Goal: Transaction & Acquisition: Book appointment/travel/reservation

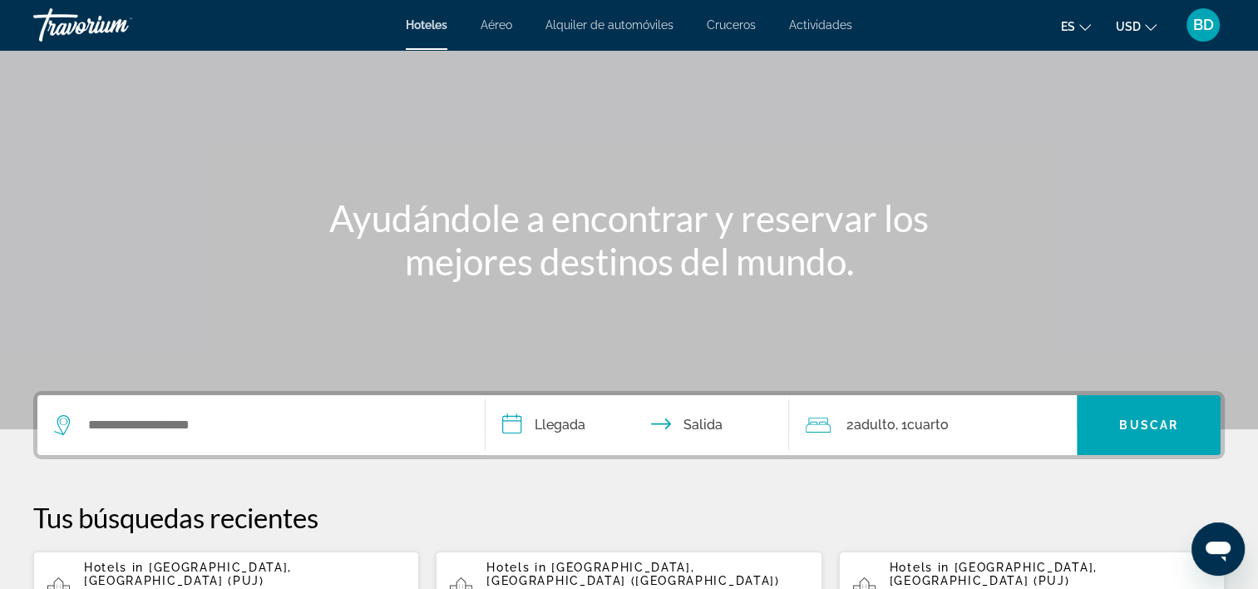
scroll to position [166, 0]
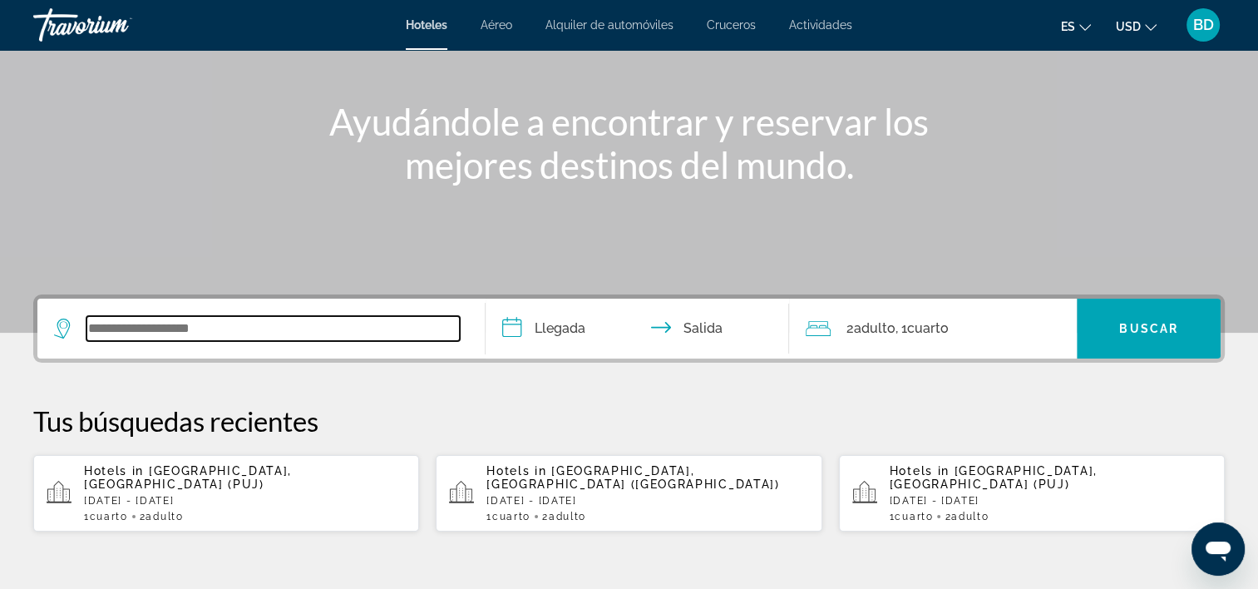
click at [245, 333] on input "Search widget" at bounding box center [272, 328] width 373 height 25
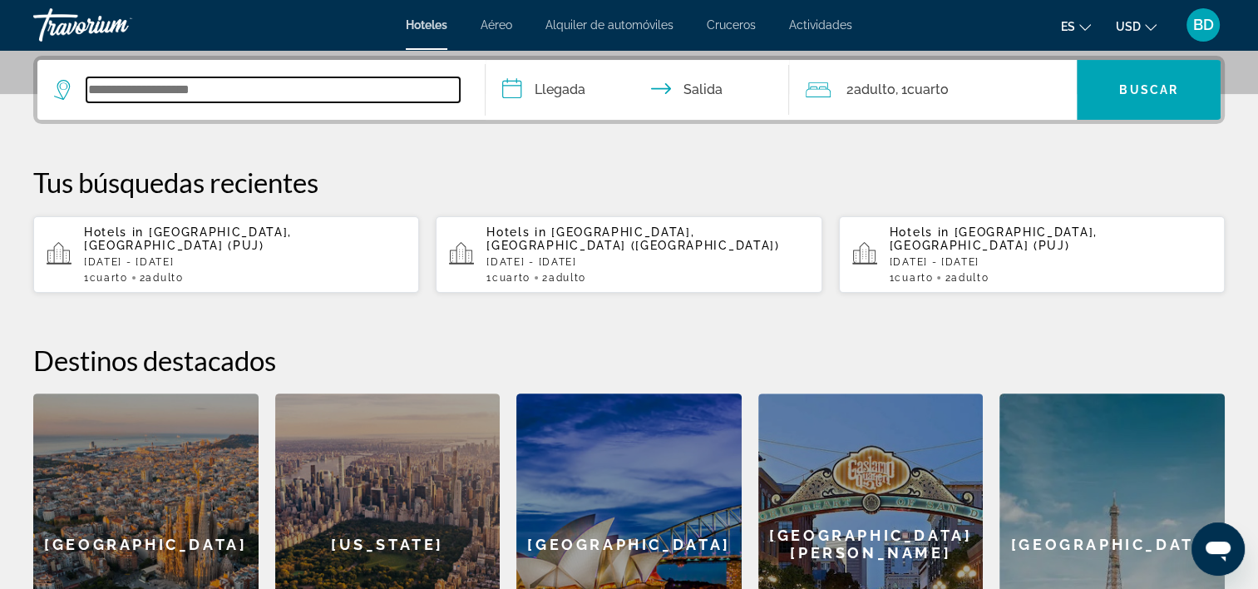
scroll to position [406, 0]
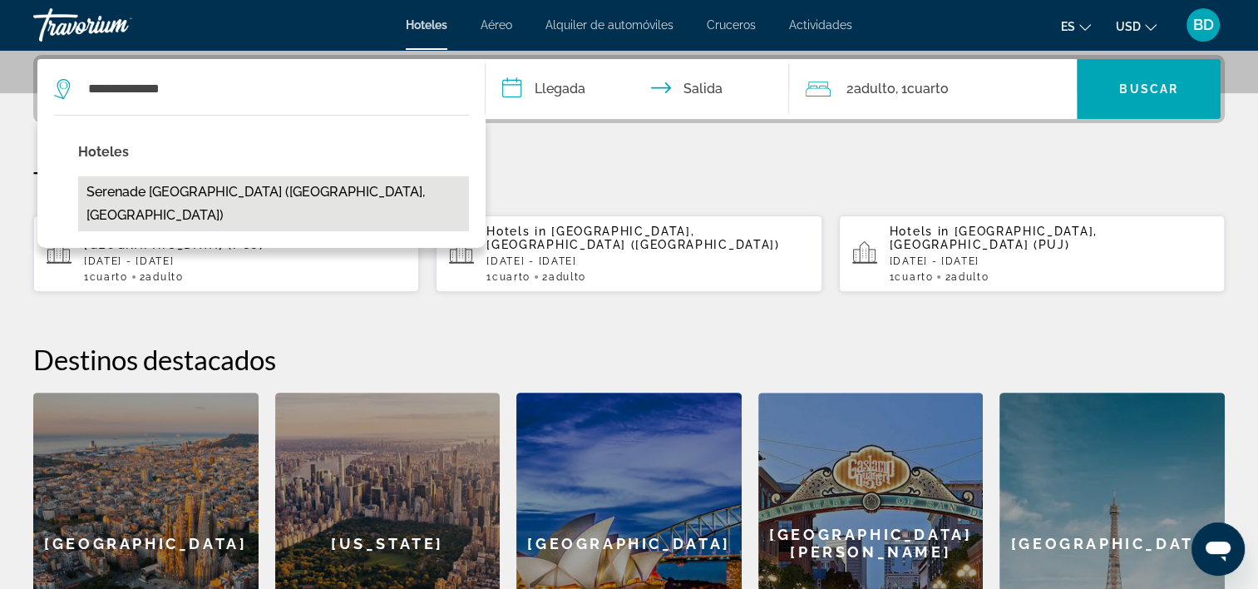
click at [218, 198] on button "Serenade [GEOGRAPHIC_DATA] ([GEOGRAPHIC_DATA], [GEOGRAPHIC_DATA])" at bounding box center [273, 203] width 391 height 55
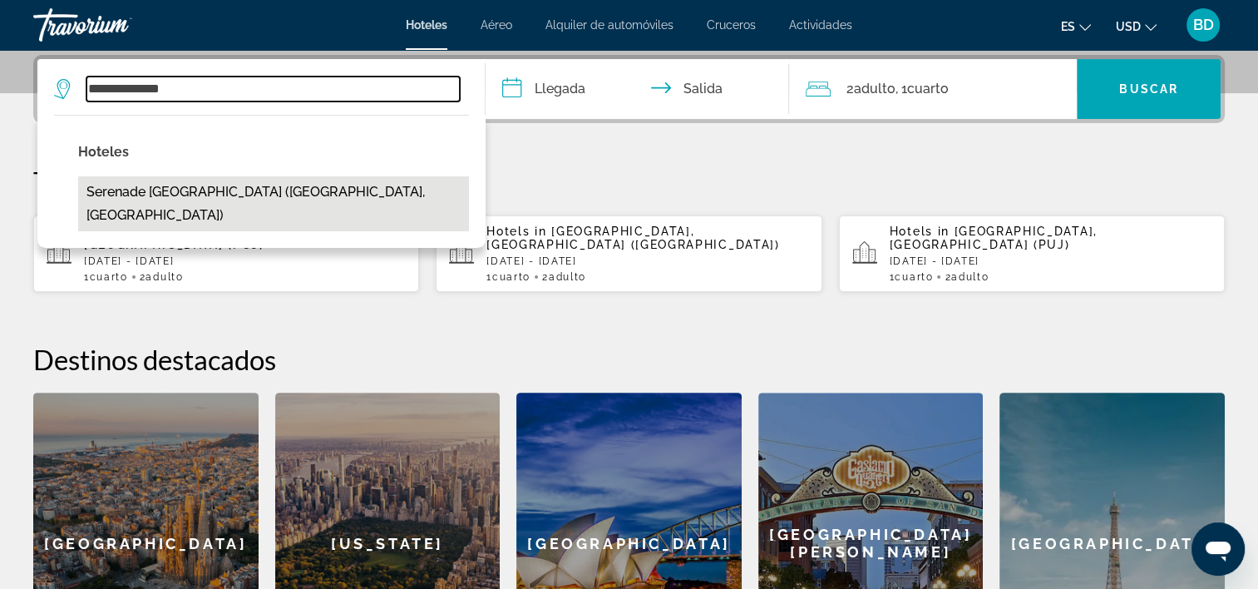
type input "**********"
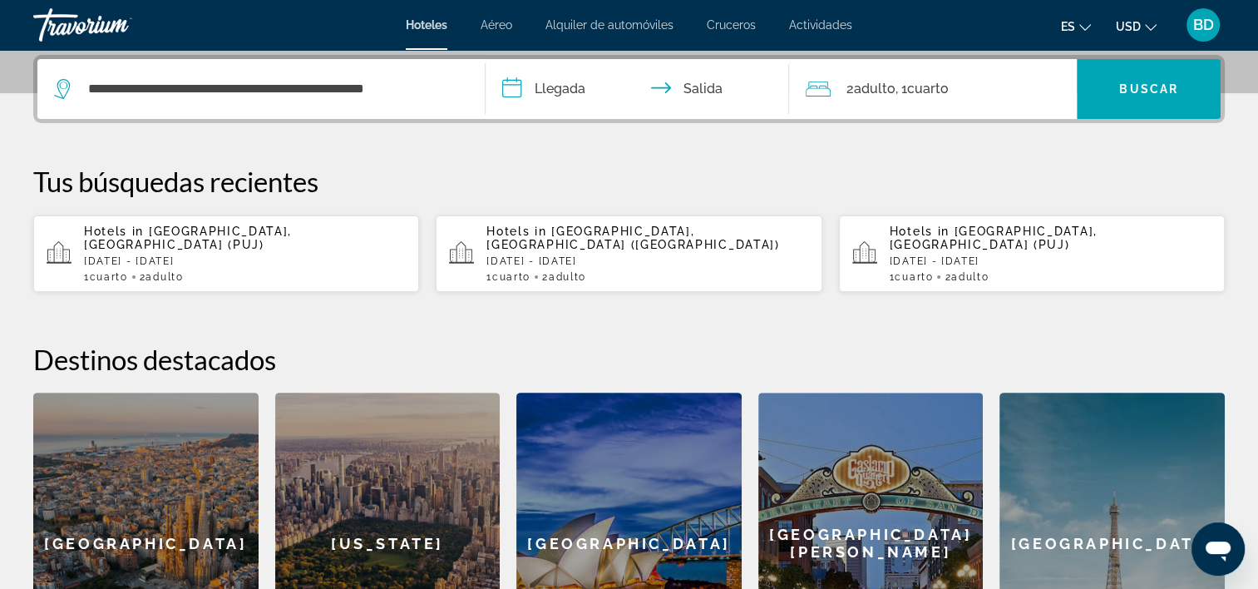
click at [557, 85] on input "**********" at bounding box center [641, 91] width 311 height 65
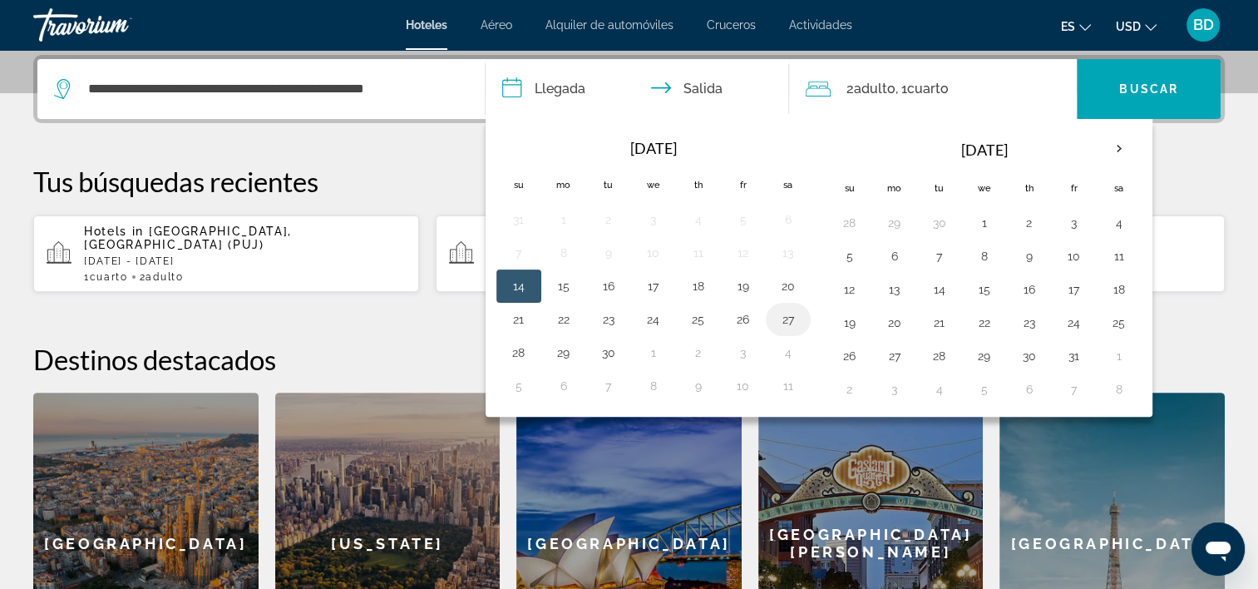
click at [789, 316] on button "27" at bounding box center [788, 319] width 27 height 23
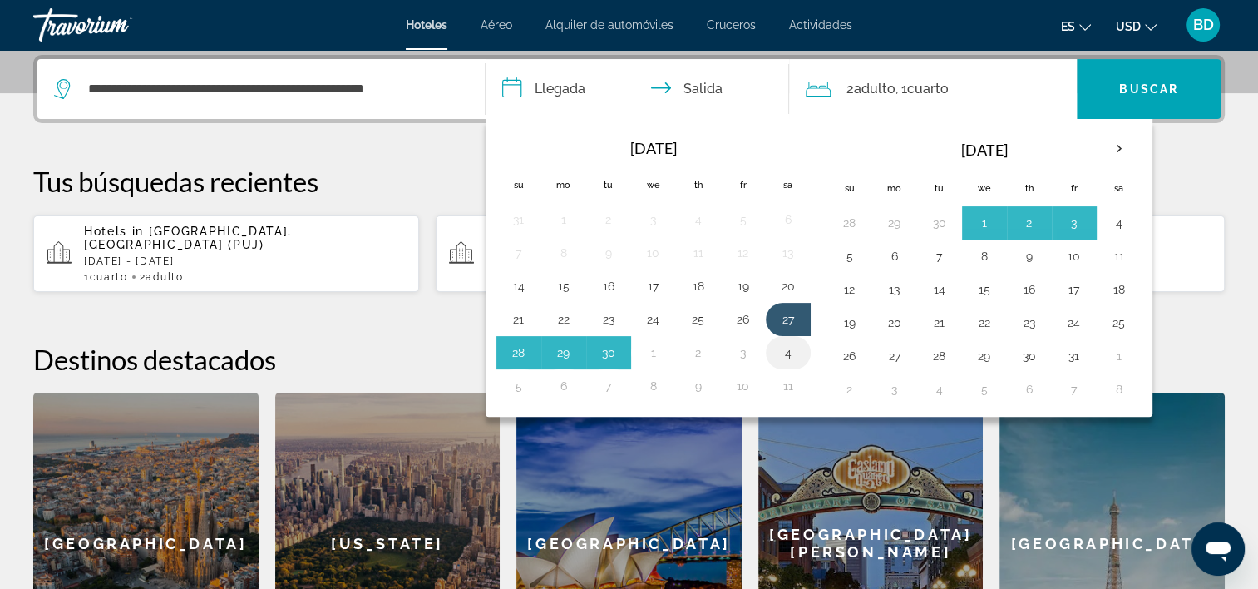
click at [789, 353] on button "4" at bounding box center [788, 352] width 27 height 23
type input "**********"
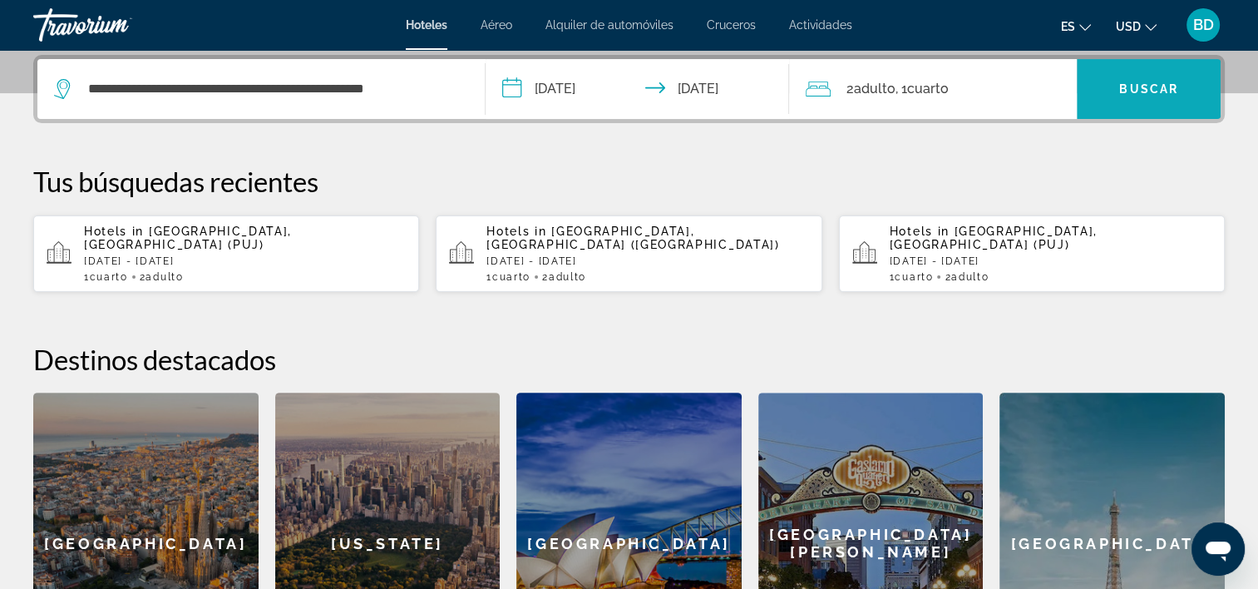
click at [1156, 87] on span "Buscar" at bounding box center [1148, 88] width 59 height 13
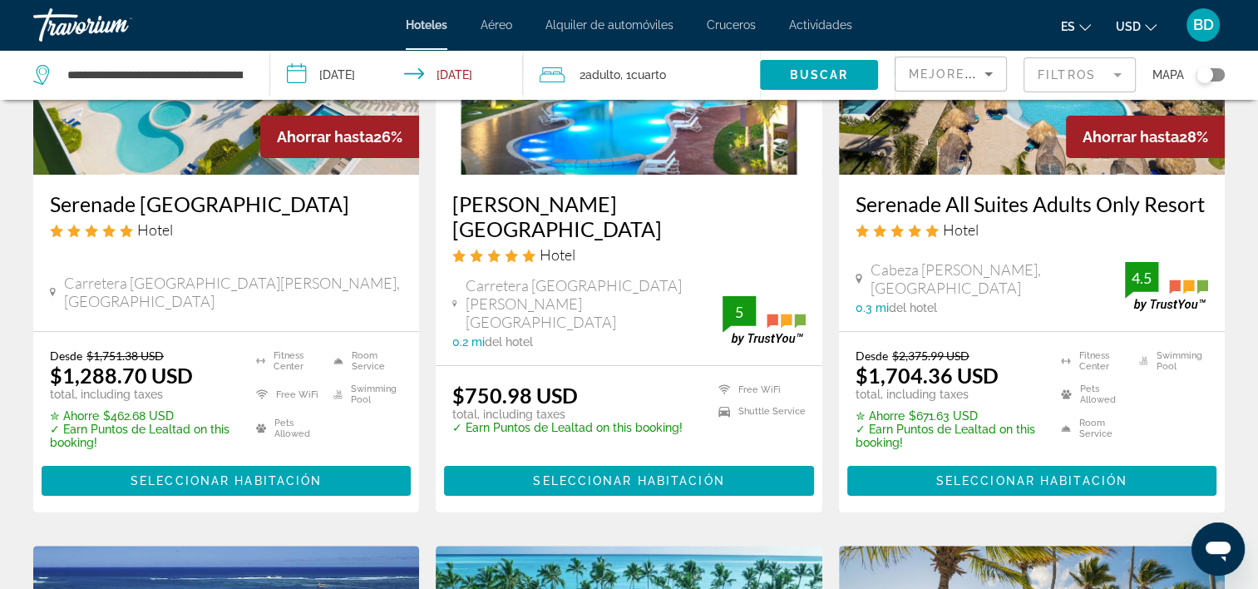
scroll to position [166, 0]
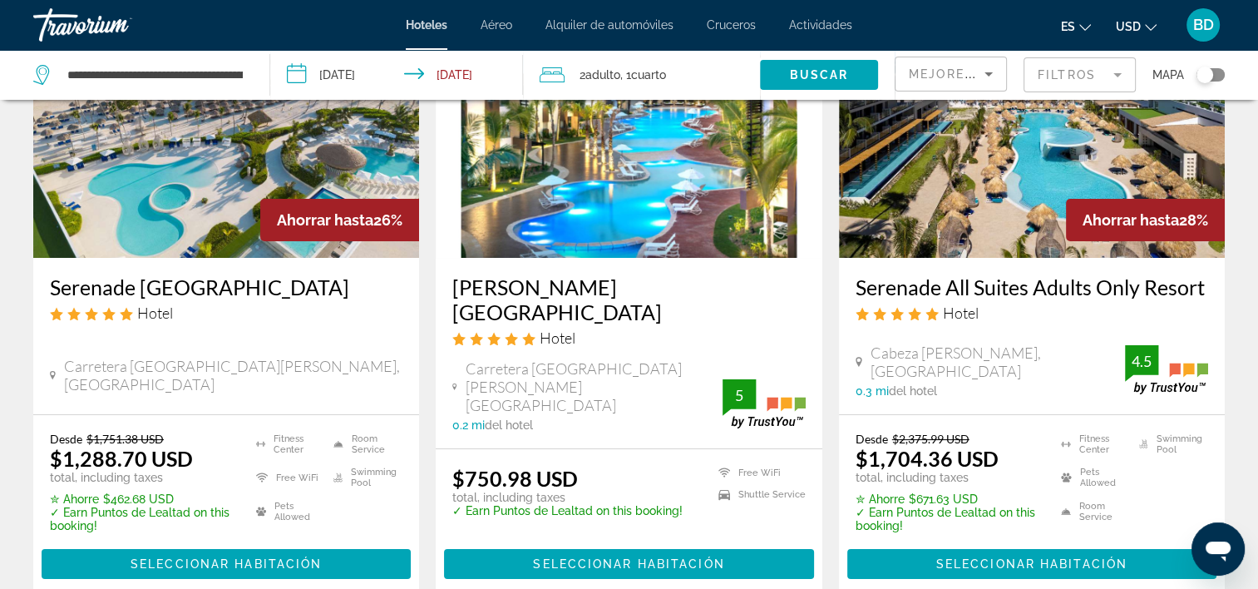
click at [220, 170] on img "Main content" at bounding box center [226, 125] width 386 height 266
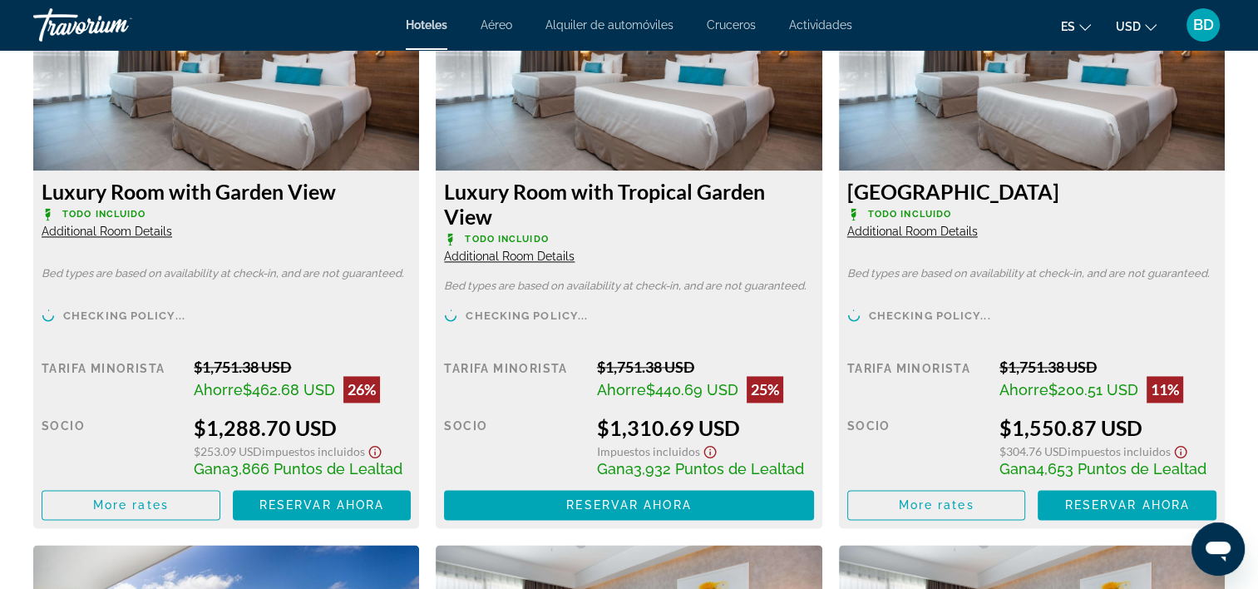
scroll to position [2412, 0]
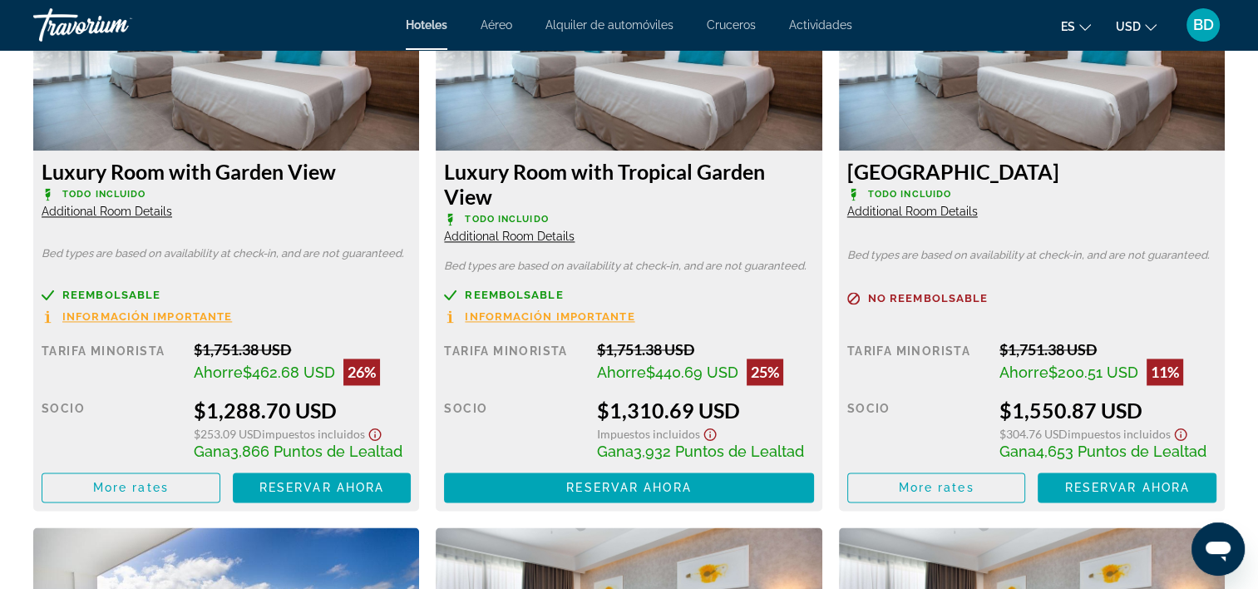
click at [163, 312] on span "Información importante" at bounding box center [147, 316] width 170 height 11
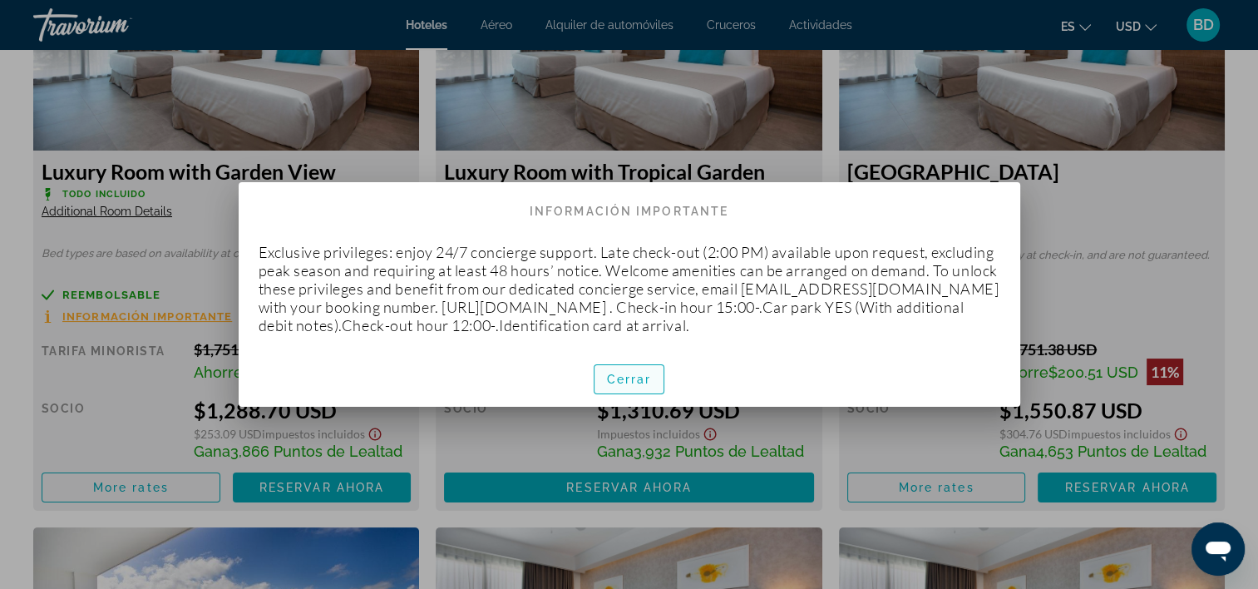
click at [628, 374] on span "Cerrar" at bounding box center [629, 379] width 45 height 13
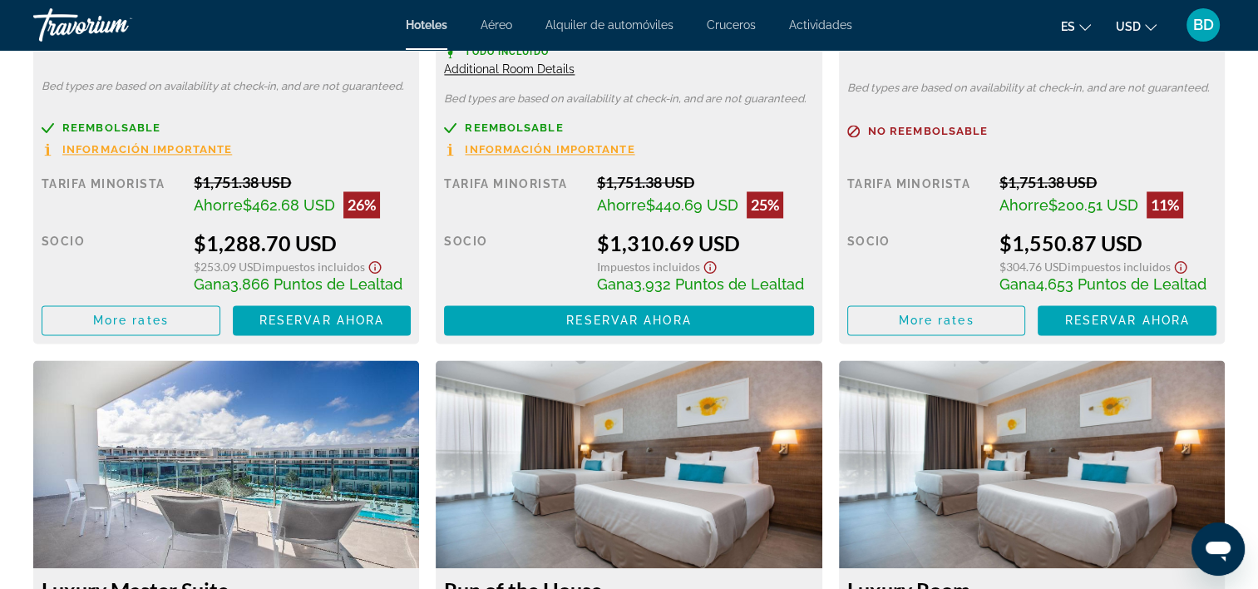
scroll to position [2578, 0]
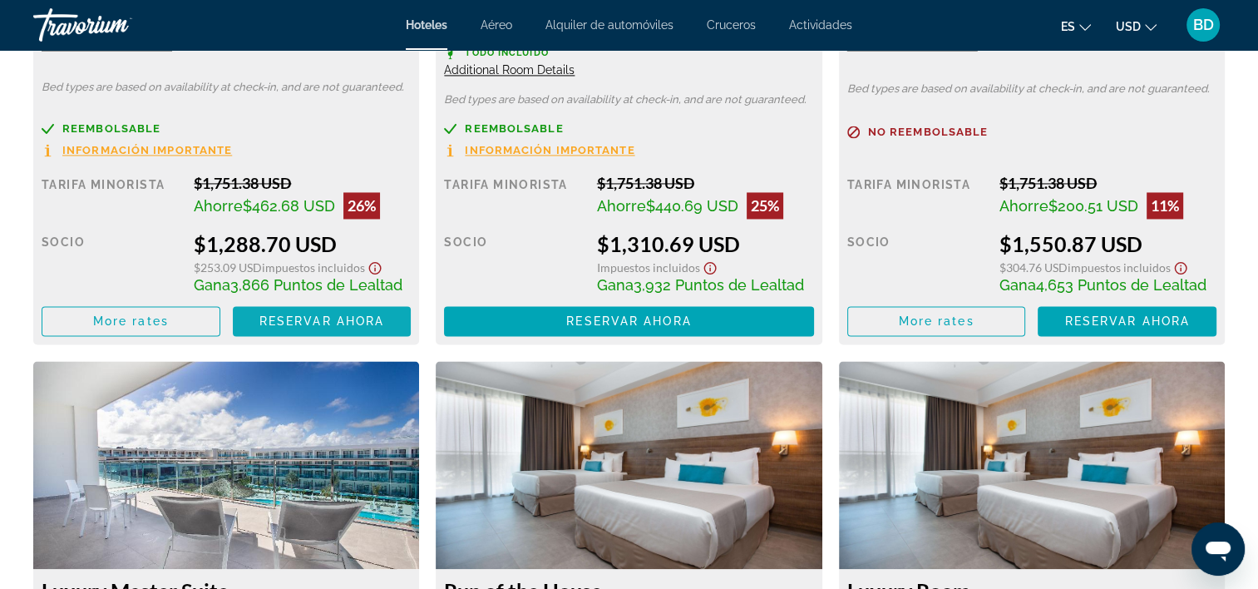
click at [316, 318] on span "Reservar ahora" at bounding box center [321, 320] width 125 height 13
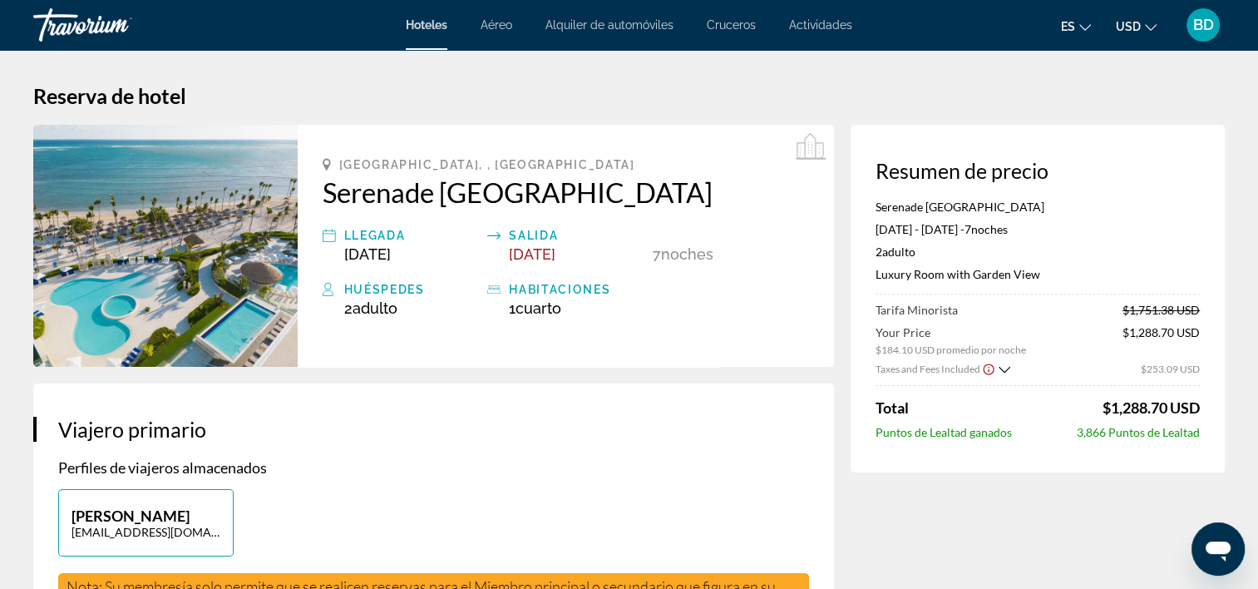
click at [497, 22] on span "Aéreo" at bounding box center [497, 24] width 32 height 13
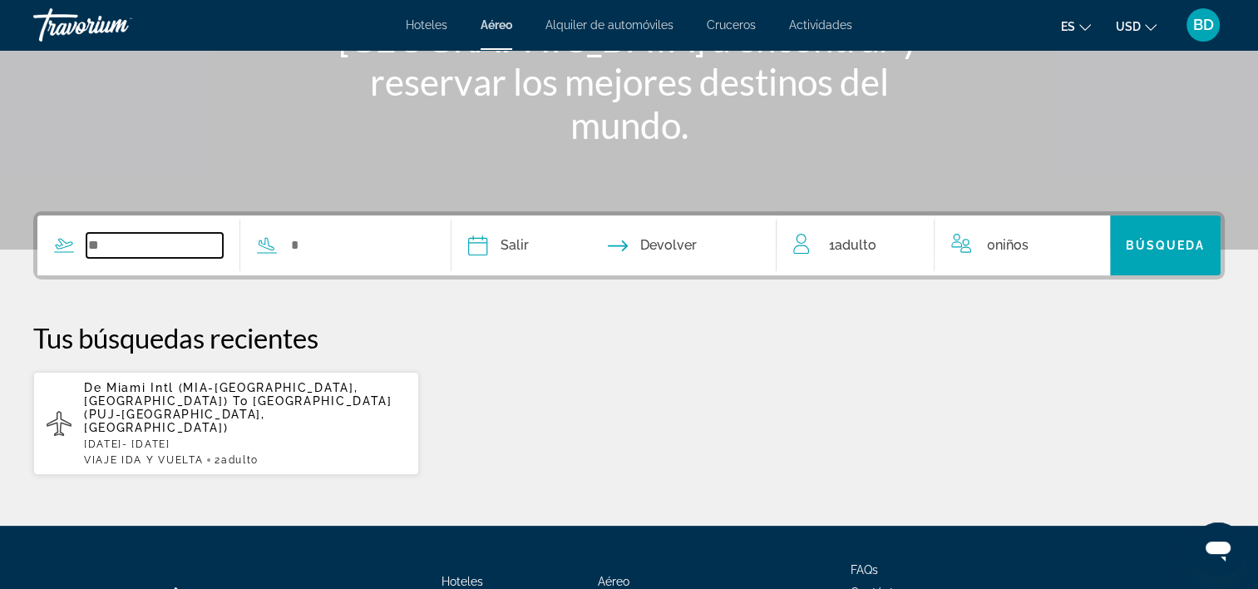
click at [109, 246] on input "Search widget" at bounding box center [154, 245] width 136 height 25
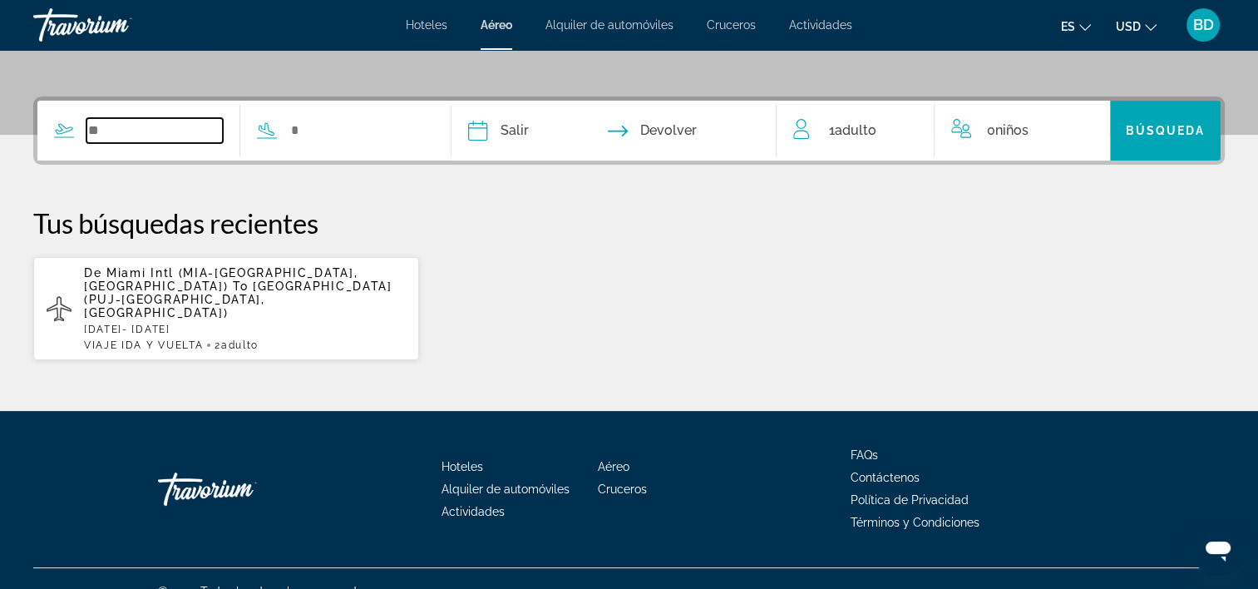
scroll to position [376, 0]
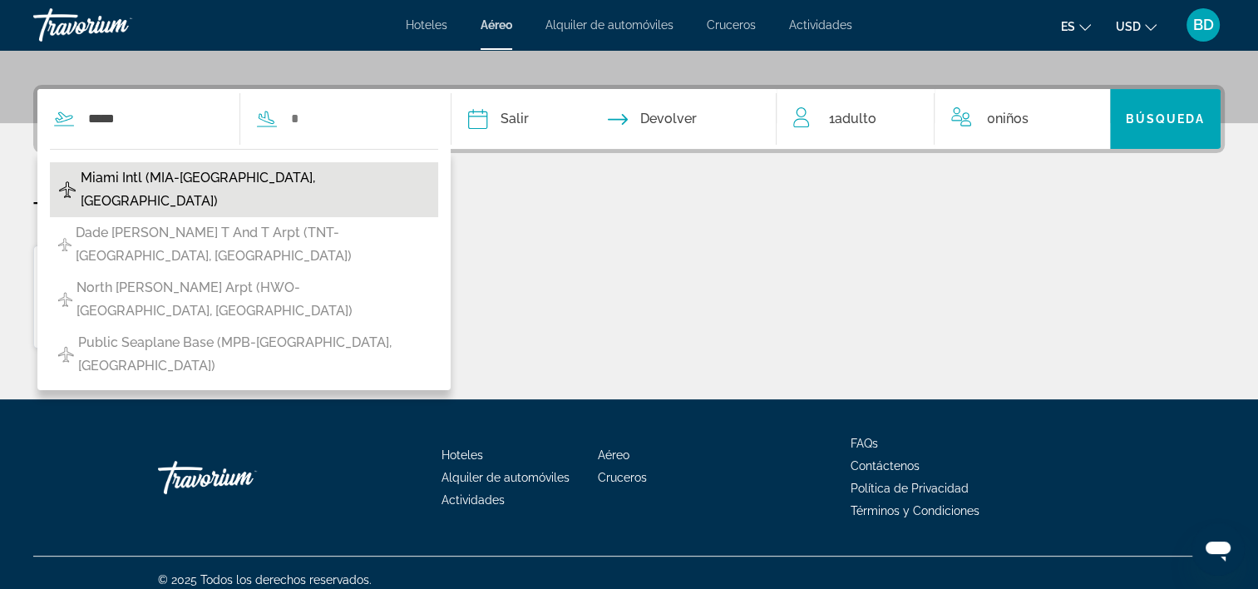
click at [160, 175] on span "Miami Intl (MIA-[GEOGRAPHIC_DATA], [GEOGRAPHIC_DATA])" at bounding box center [255, 189] width 349 height 47
type input "**********"
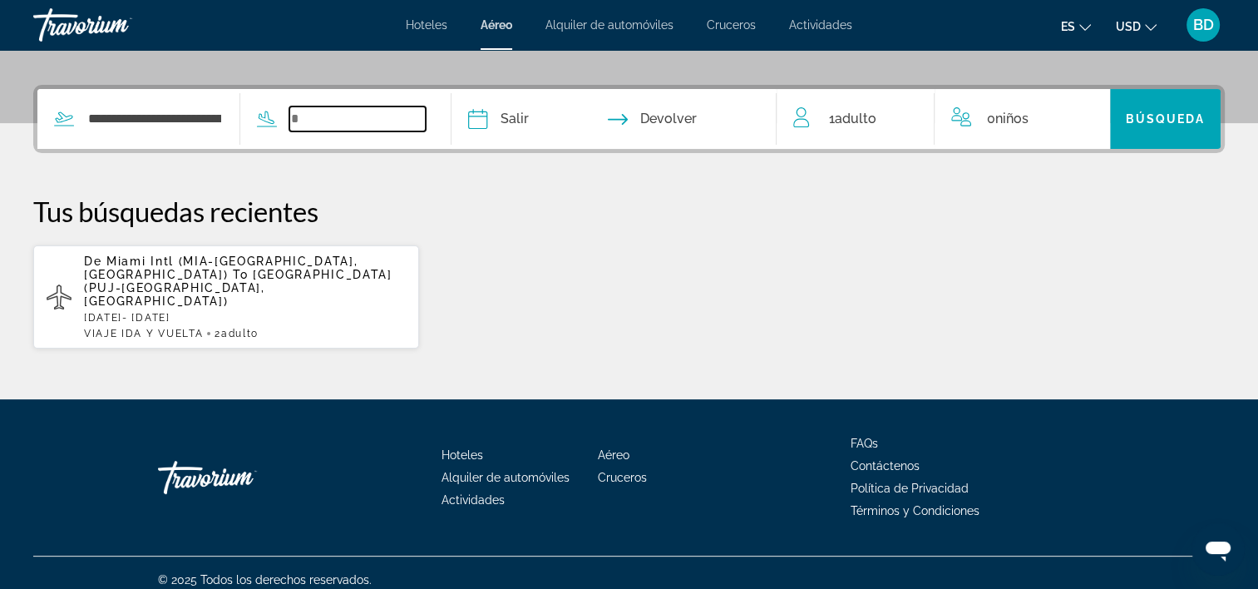
click at [343, 120] on input "Search widget" at bounding box center [357, 118] width 136 height 25
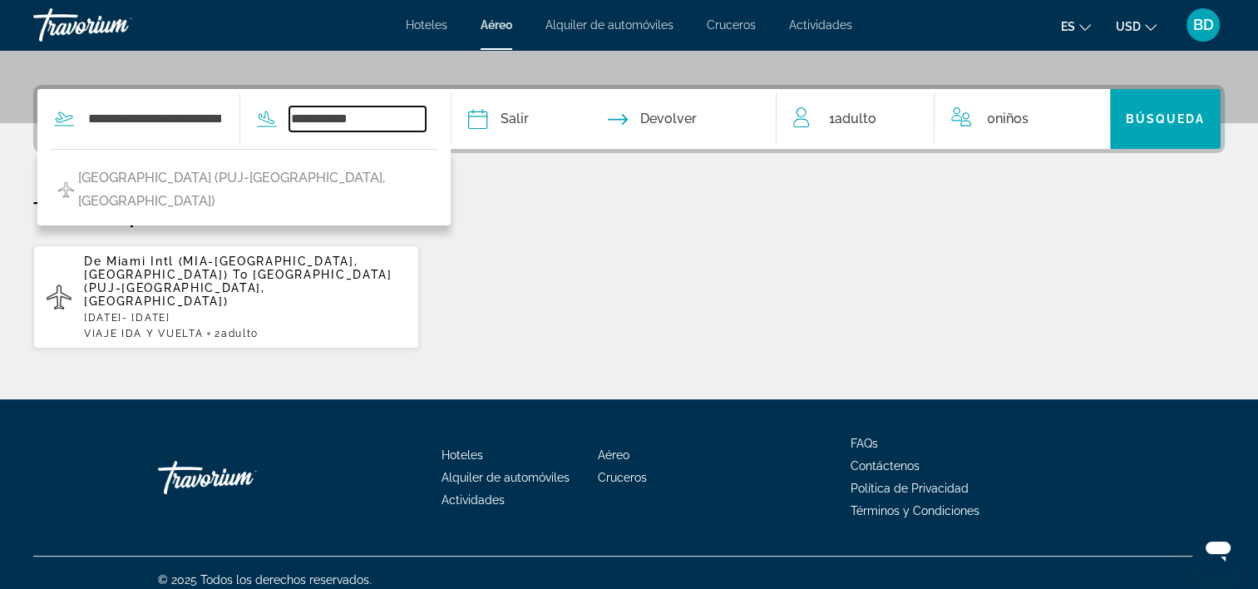
type input "**********"
click at [186, 264] on span "Miami Intl (MIA-[GEOGRAPHIC_DATA], [GEOGRAPHIC_DATA])" at bounding box center [221, 267] width 274 height 27
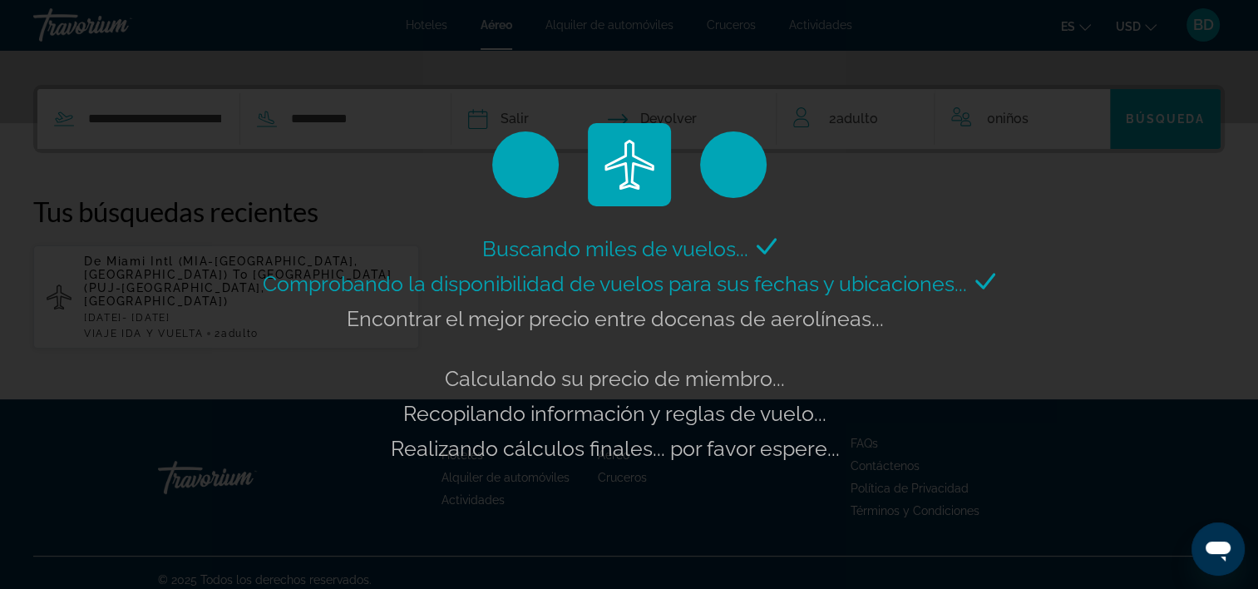
click at [542, 116] on div "Buscando miles de vuelos... Comprobando la disponibilidad de vuelos para sus fe…" at bounding box center [629, 294] width 1258 height 589
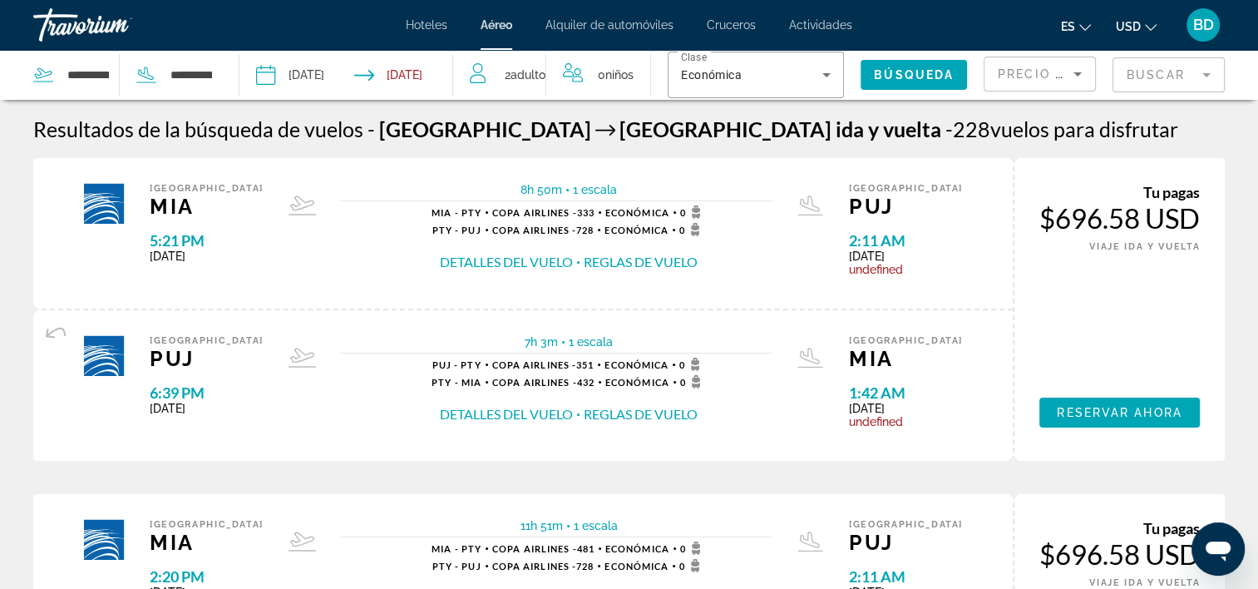
click at [262, 77] on input "Depart date: Sep 27, 2025" at bounding box center [305, 77] width 106 height 55
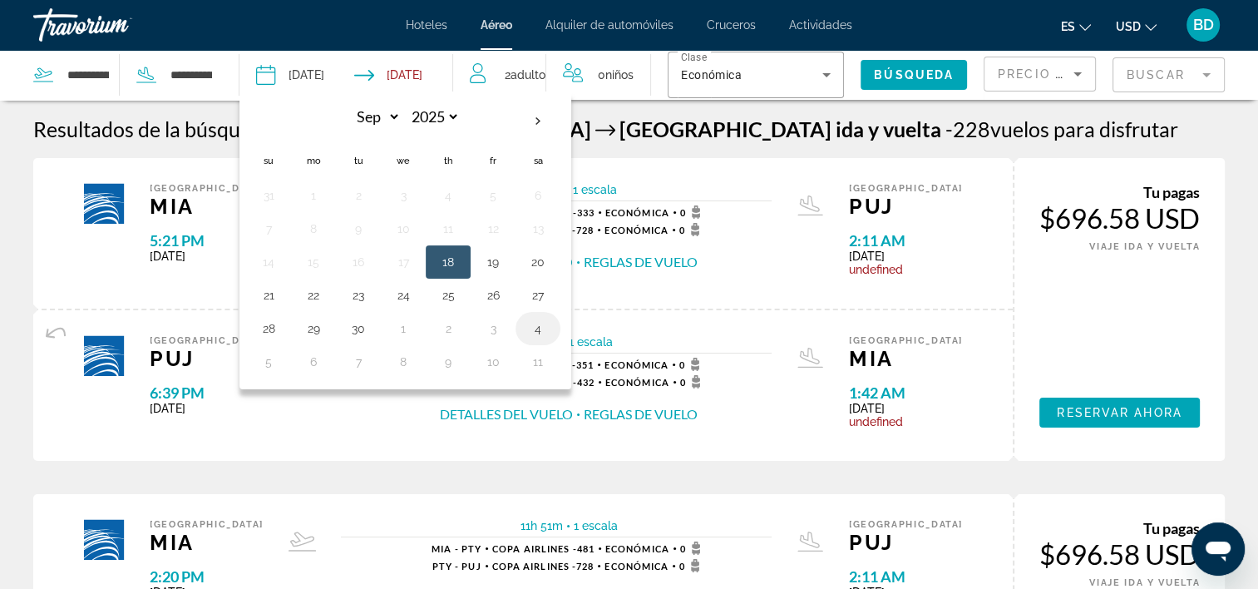
click at [534, 324] on button "4" at bounding box center [538, 328] width 27 height 23
type input "**********"
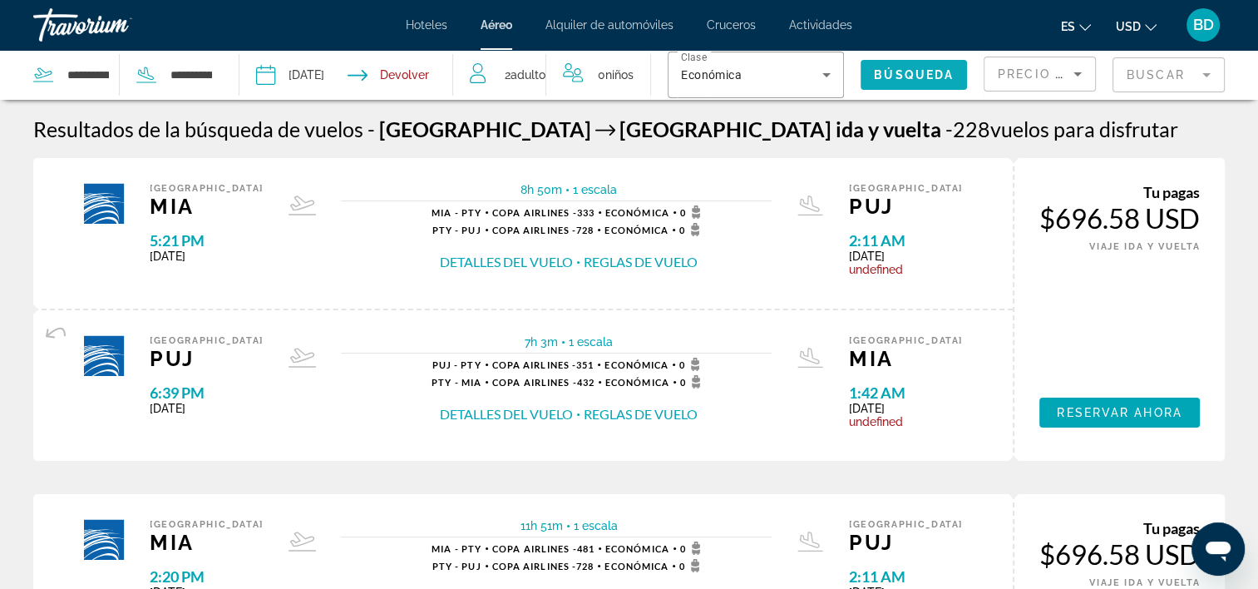
click at [887, 74] on span "Búsqueda" at bounding box center [914, 74] width 80 height 13
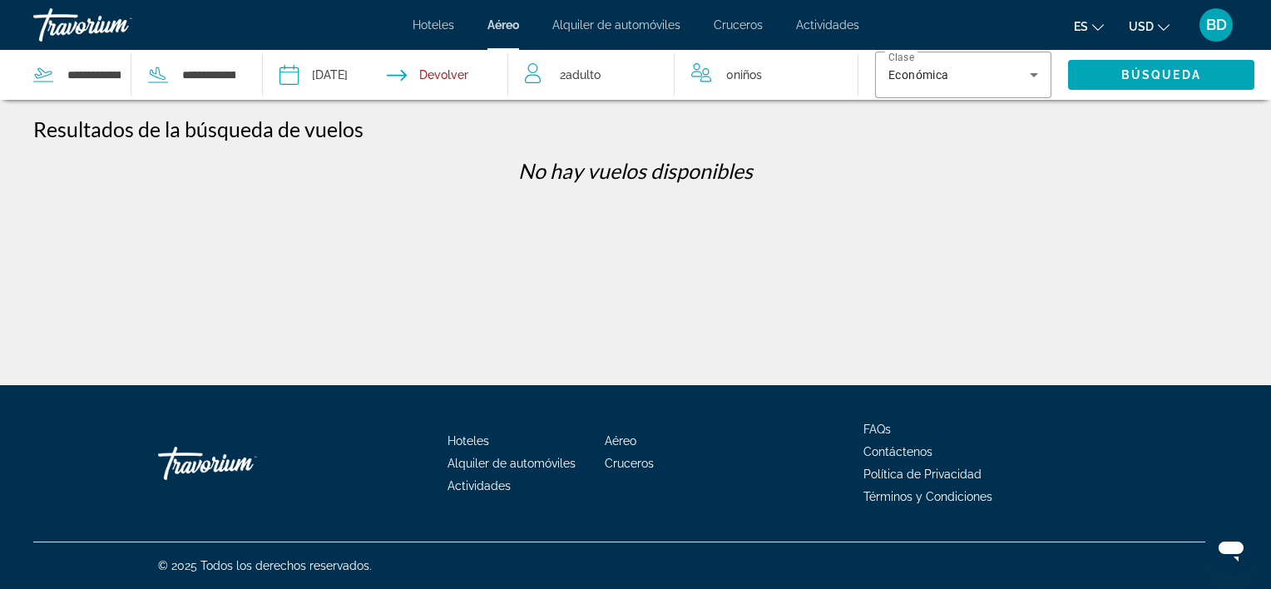
click at [297, 75] on input "**********" at bounding box center [335, 77] width 121 height 55
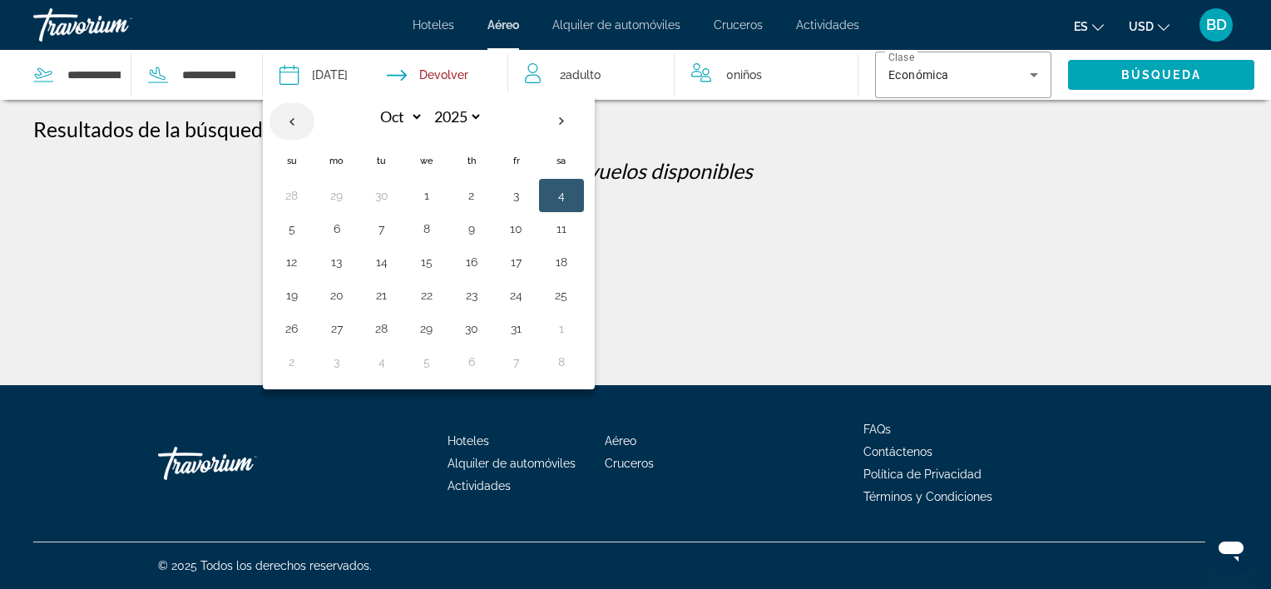
click at [291, 121] on th "Previous month" at bounding box center [291, 121] width 45 height 37
select select "*"
click at [556, 294] on button "27" at bounding box center [561, 295] width 27 height 23
type input "**********"
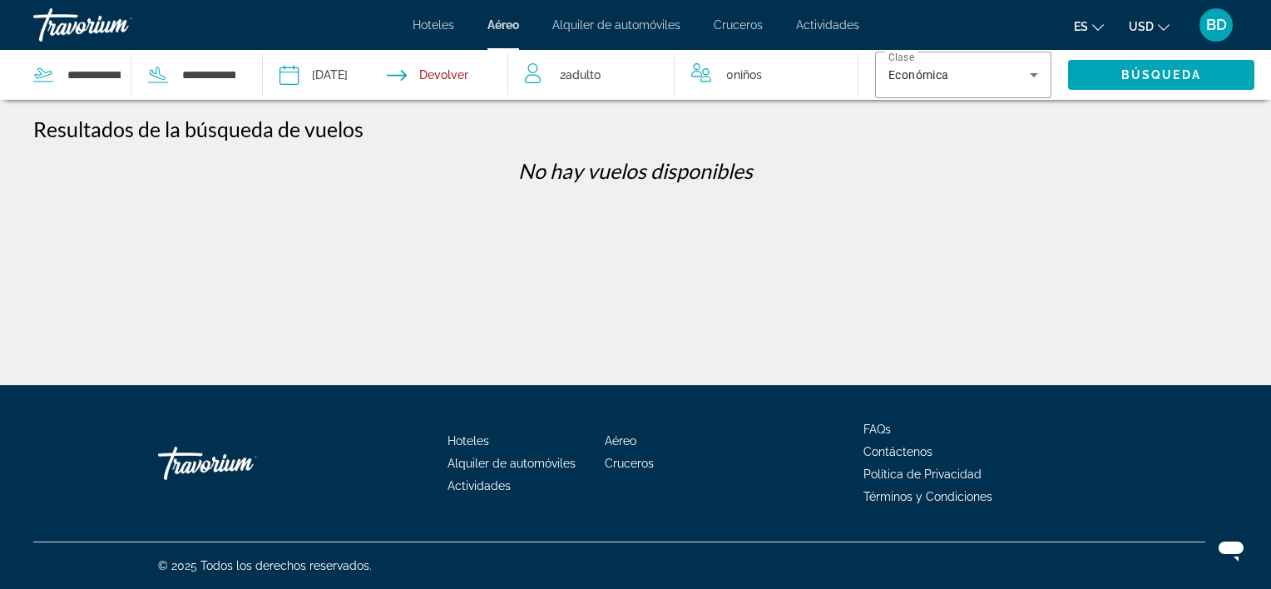
click at [452, 71] on input "Return date" at bounding box center [453, 77] width 121 height 55
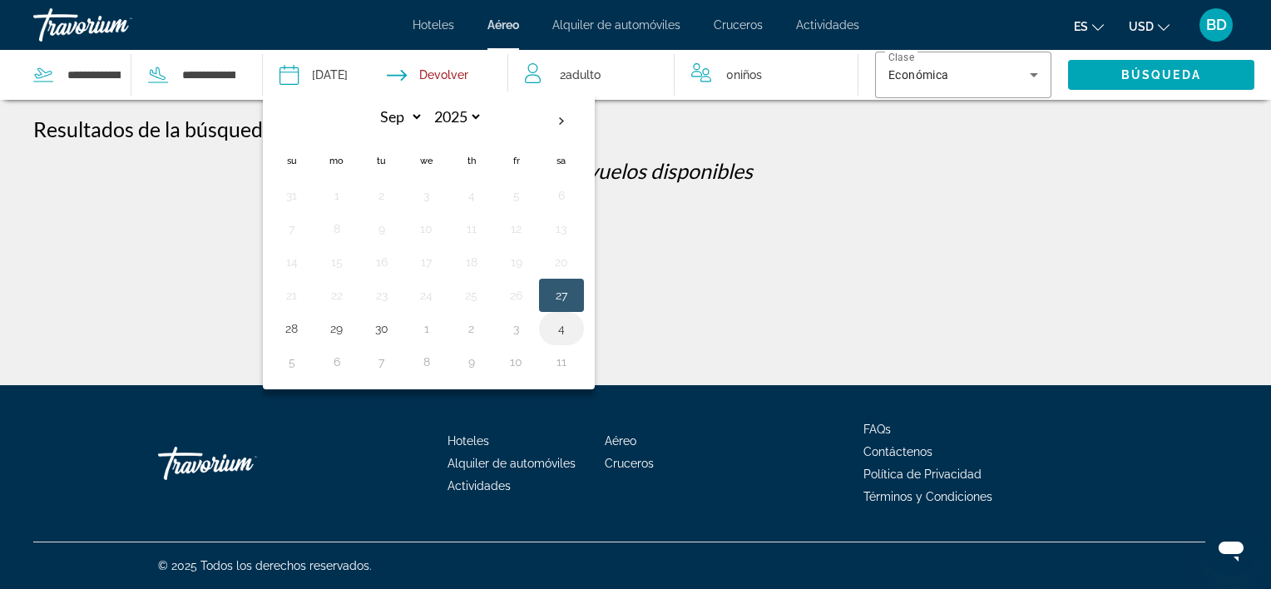
click at [562, 328] on button "4" at bounding box center [561, 328] width 27 height 23
type input "**********"
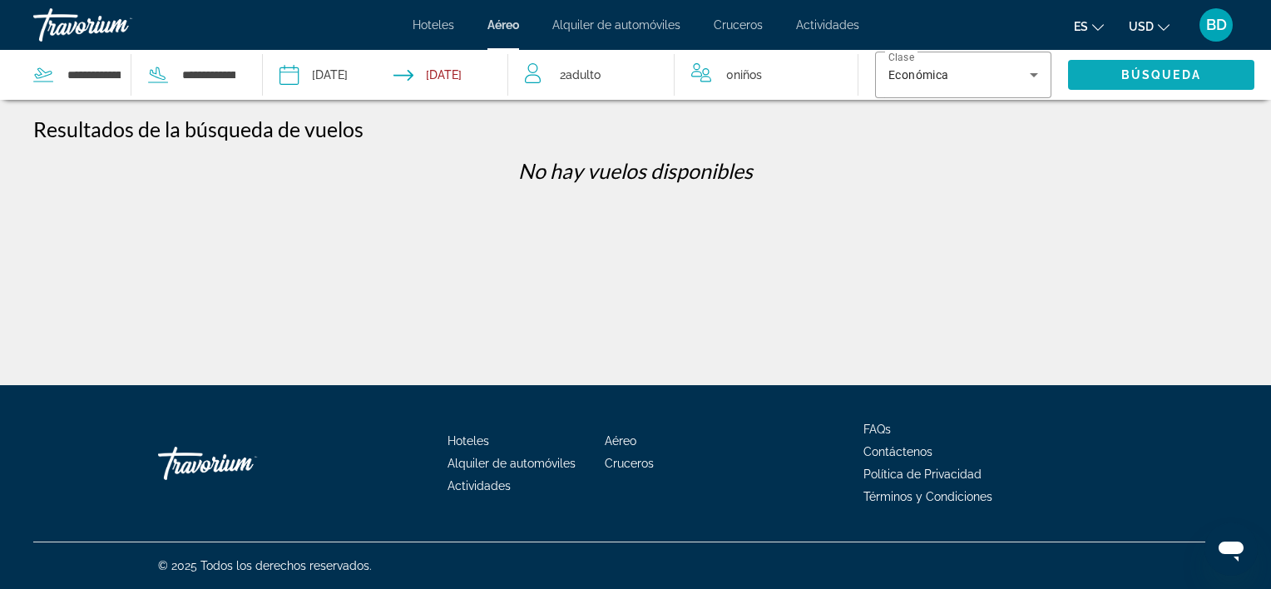
click at [1110, 72] on span "Search widget" at bounding box center [1161, 75] width 186 height 40
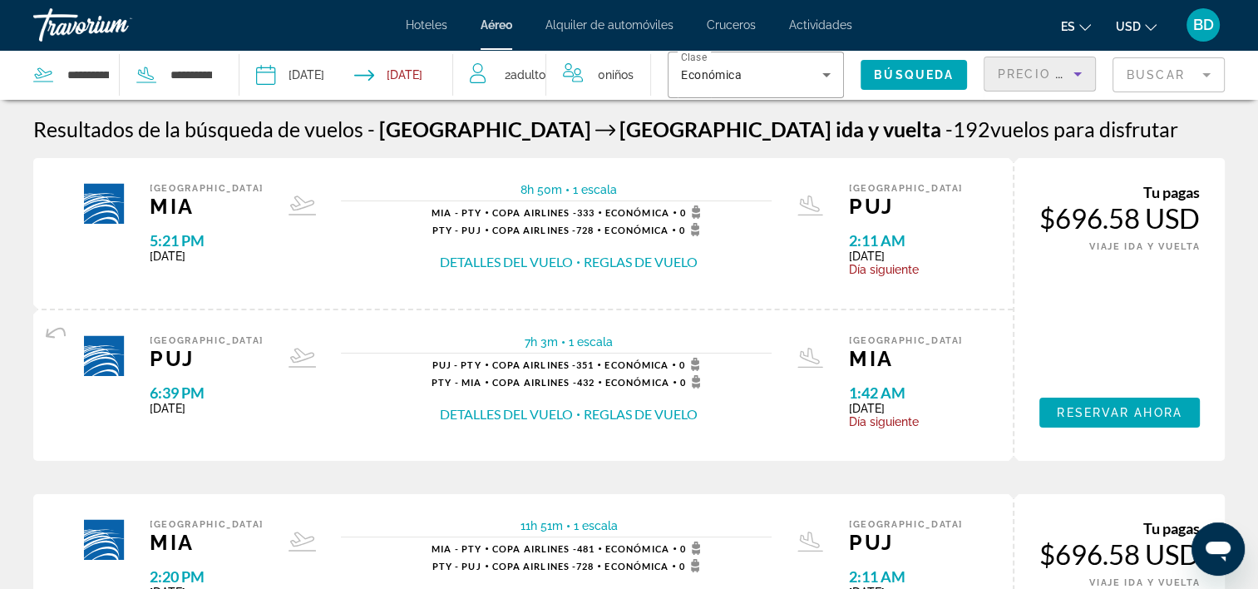
click at [1074, 76] on icon "Sort by" at bounding box center [1078, 74] width 20 height 20
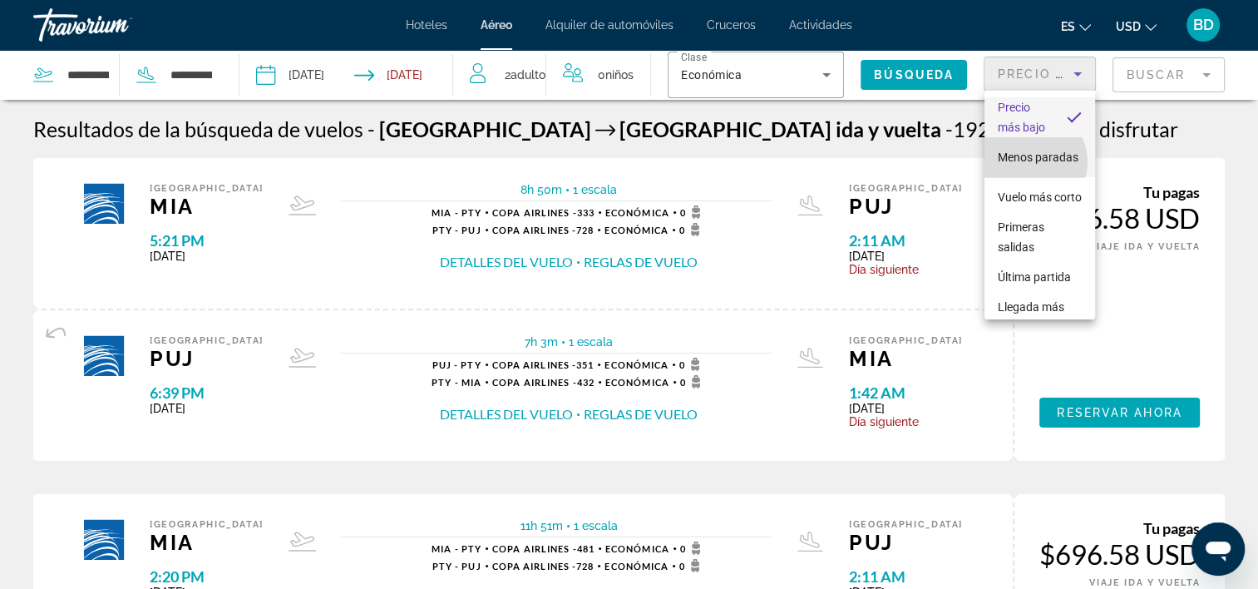
click at [1028, 164] on span "Menos paradas" at bounding box center [1038, 157] width 81 height 13
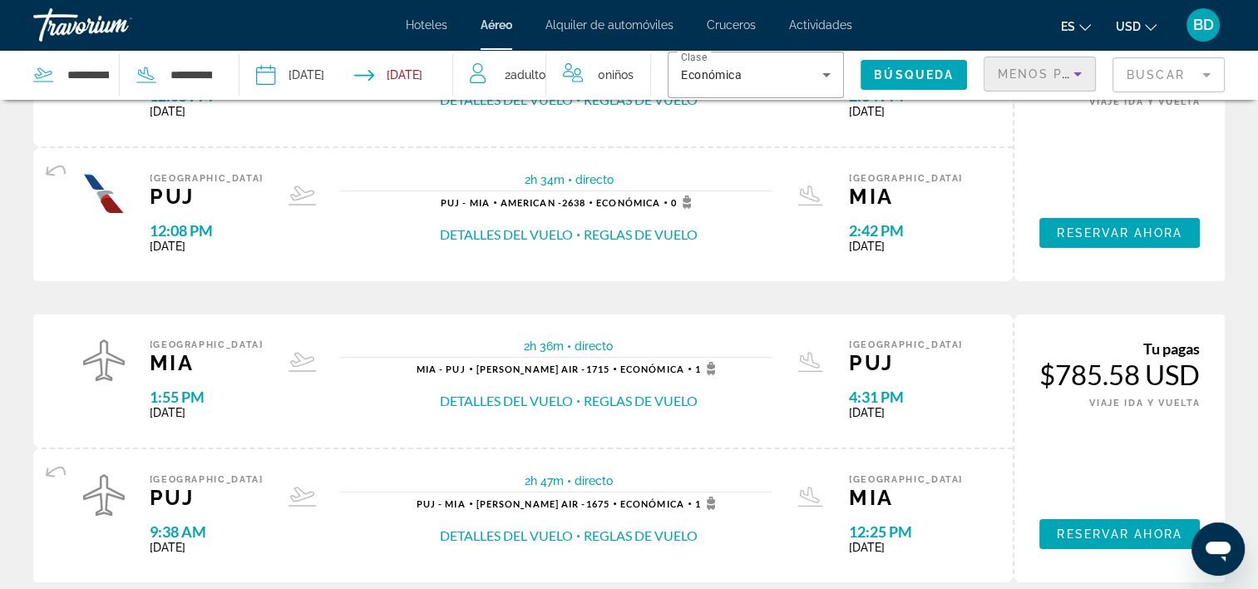
scroll to position [166, 0]
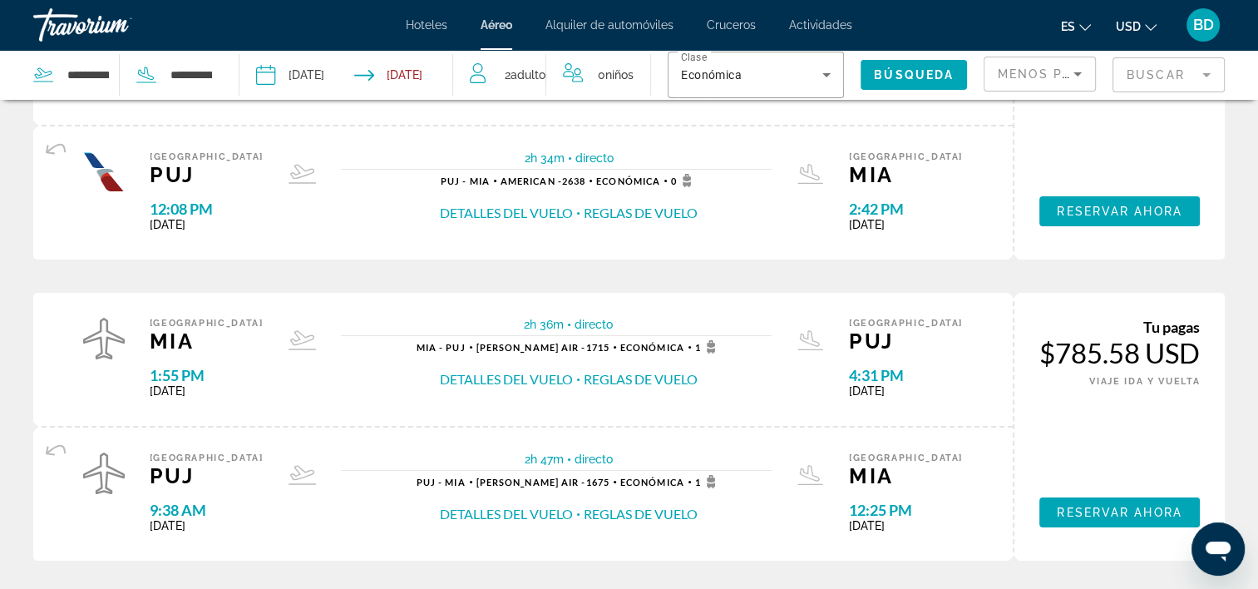
click at [550, 380] on button "Detalles del vuelo" at bounding box center [506, 379] width 133 height 18
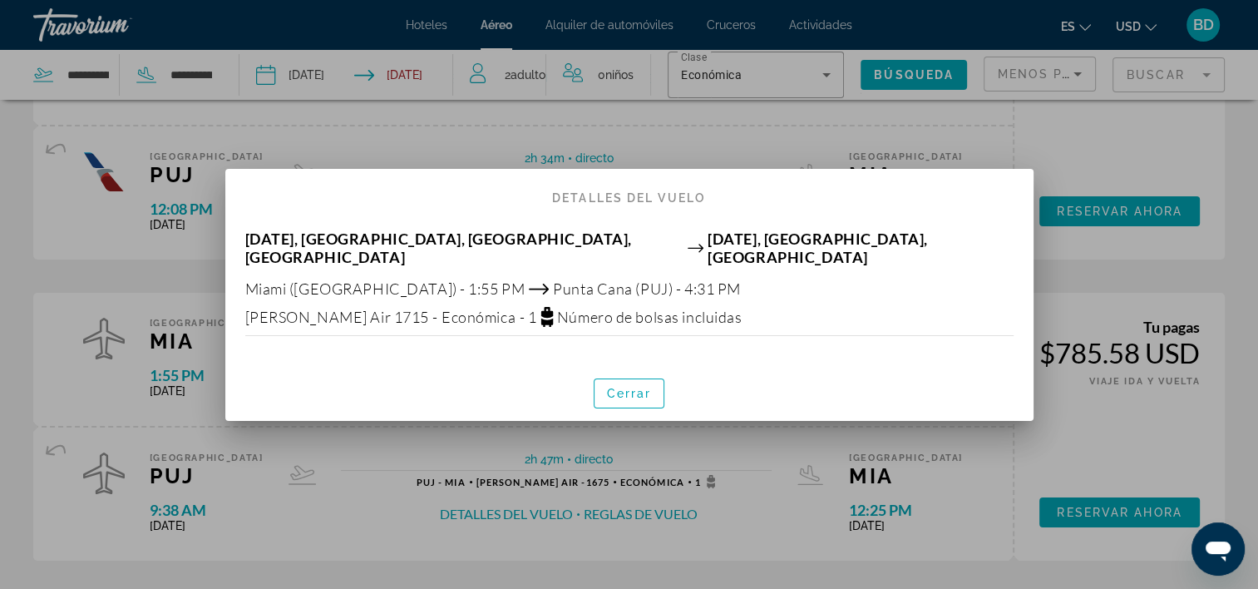
scroll to position [0, 0]
click at [640, 388] on span "Cerrar" at bounding box center [629, 393] width 45 height 13
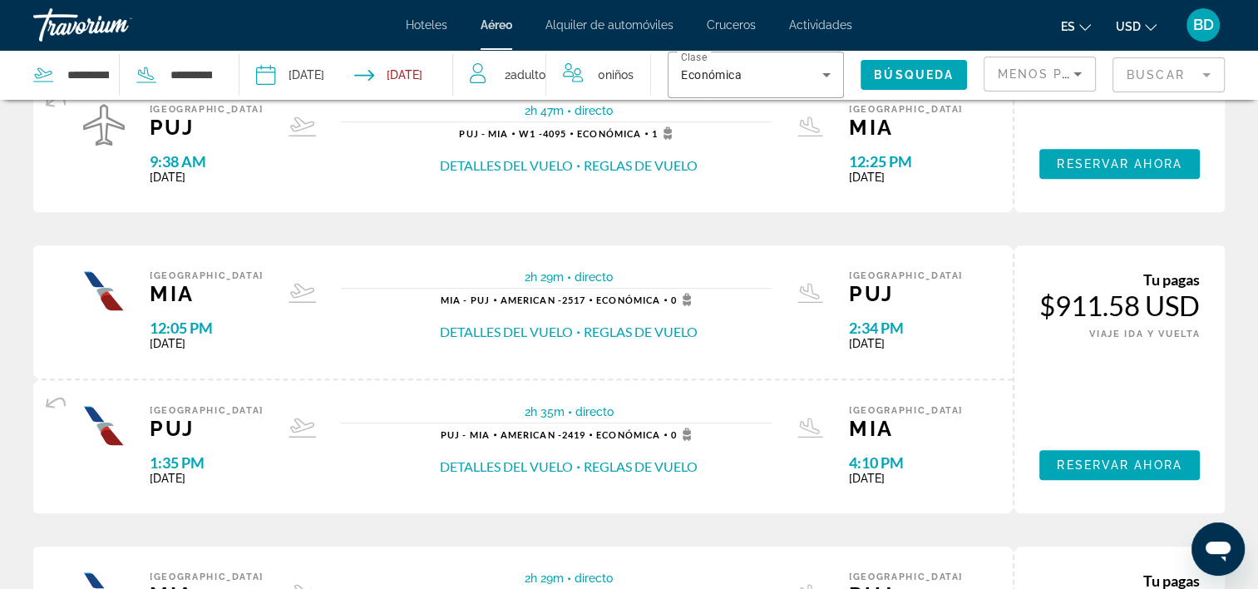
scroll to position [832, 0]
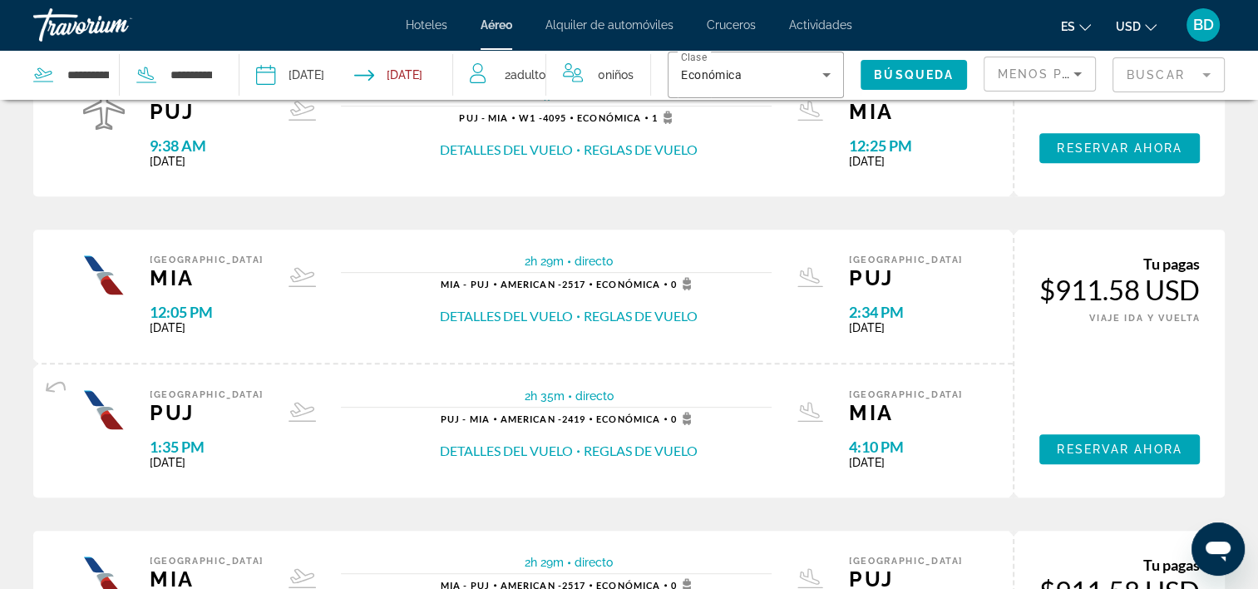
click at [501, 314] on button "Detalles del vuelo" at bounding box center [506, 316] width 133 height 18
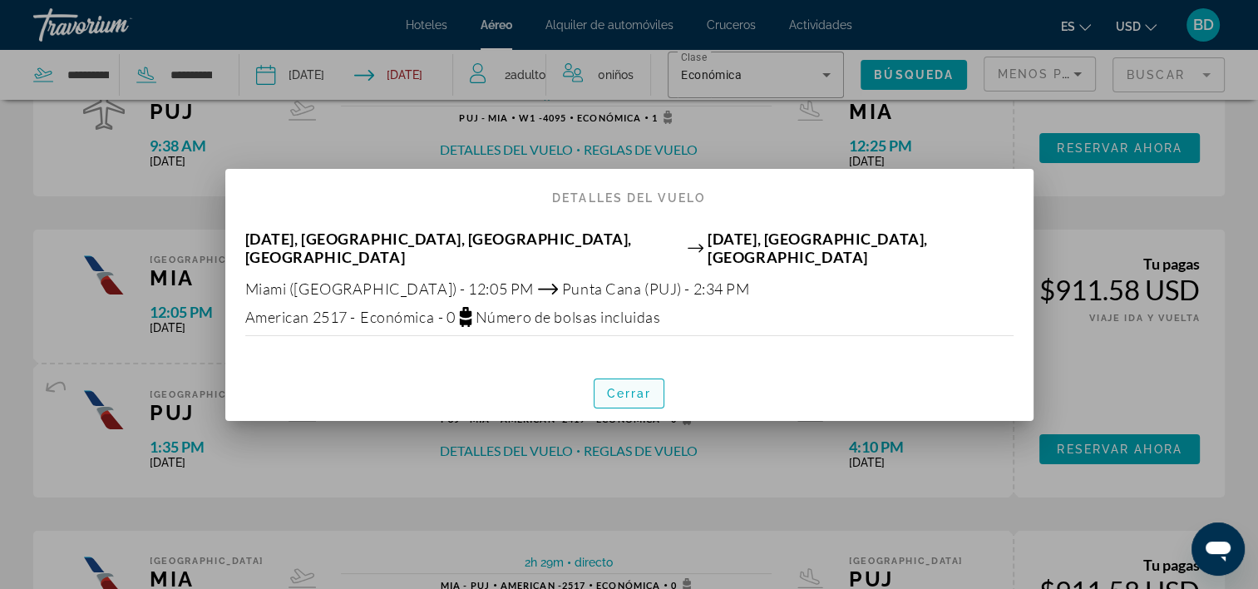
click at [638, 387] on span "Cerrar" at bounding box center [629, 393] width 45 height 13
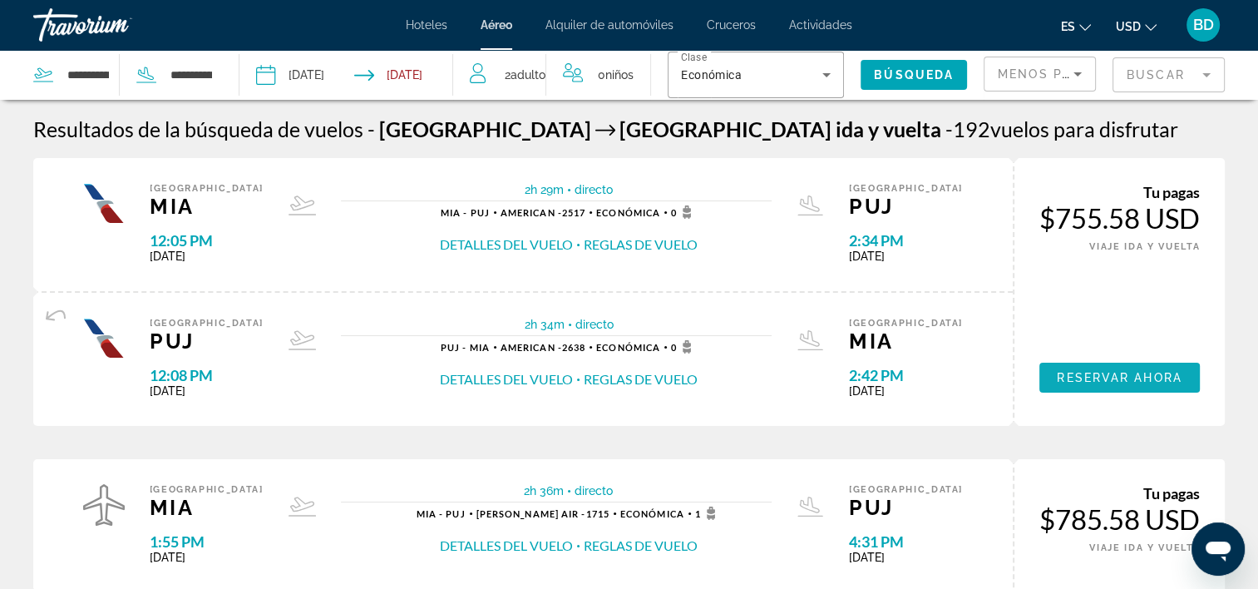
click at [1122, 377] on span "Reservar ahora" at bounding box center [1119, 377] width 125 height 13
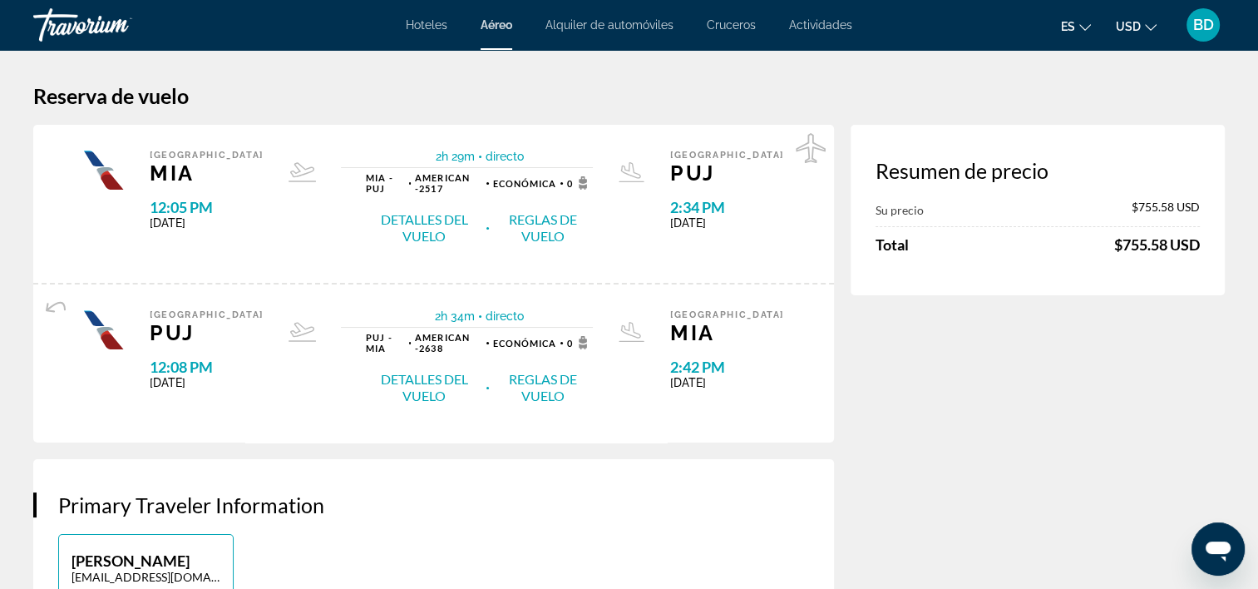
click at [429, 25] on span "Hoteles" at bounding box center [427, 24] width 42 height 13
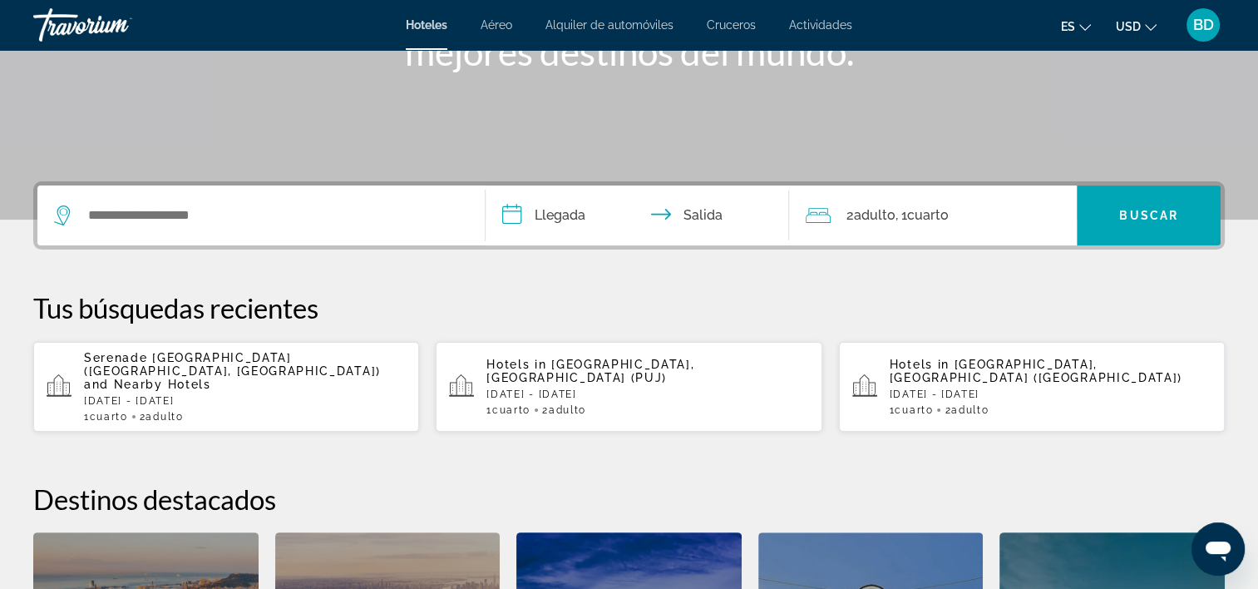
scroll to position [333, 0]
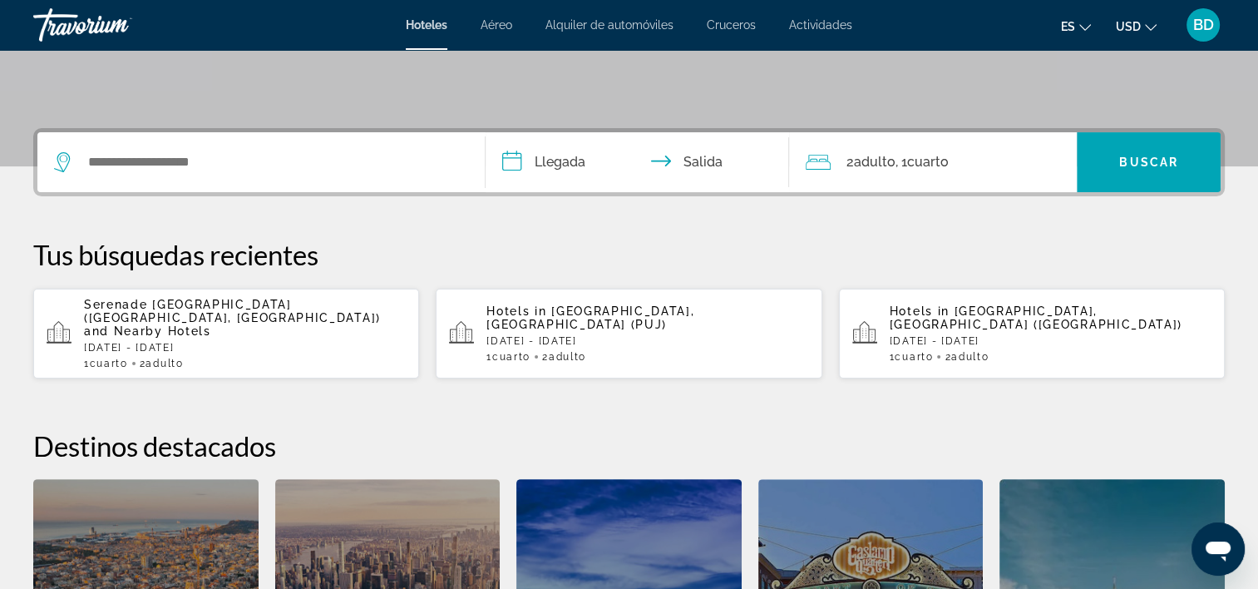
click at [161, 315] on span "Serenade [GEOGRAPHIC_DATA] ([GEOGRAPHIC_DATA], [GEOGRAPHIC_DATA])" at bounding box center [232, 311] width 297 height 27
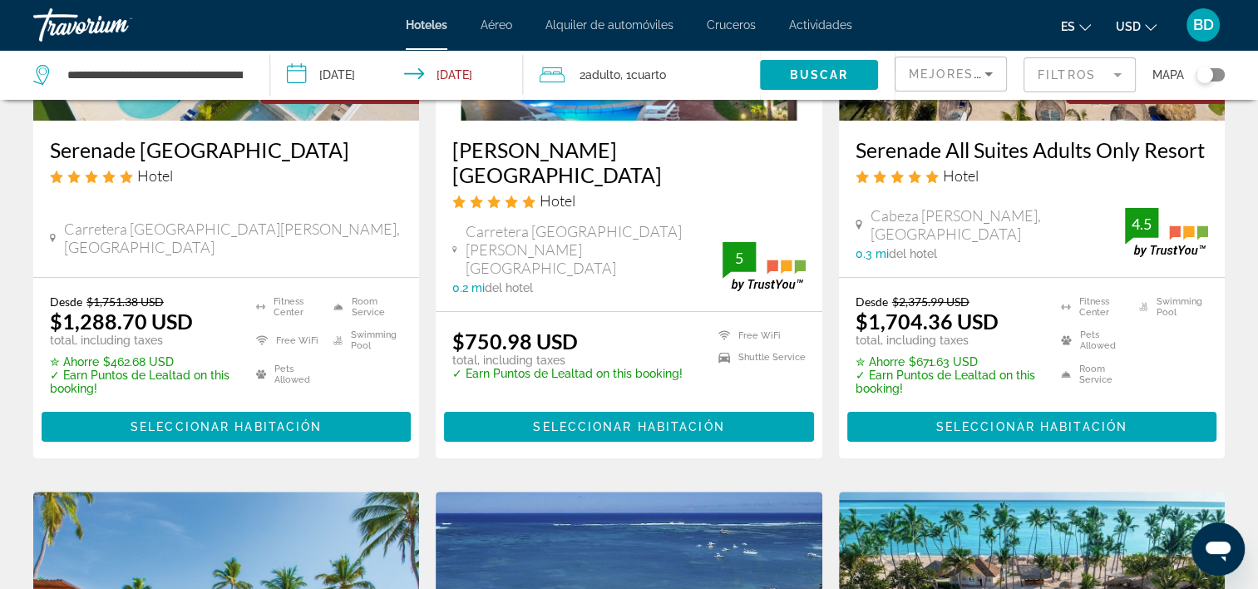
scroll to position [333, 0]
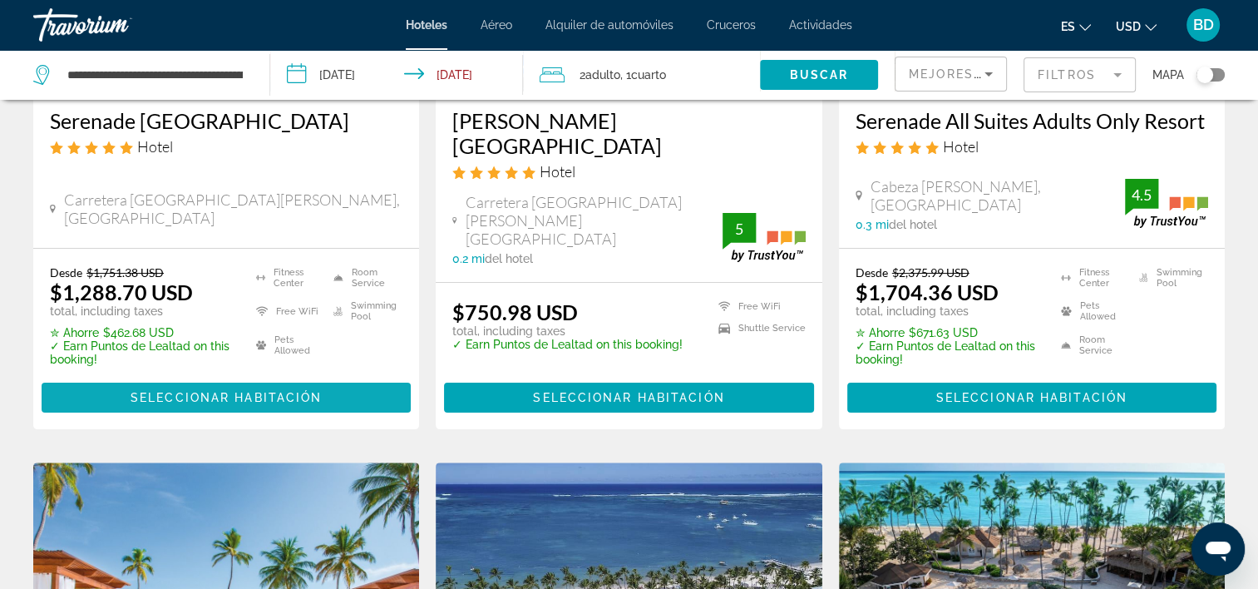
click at [190, 391] on span "Seleccionar habitación" at bounding box center [226, 397] width 191 height 13
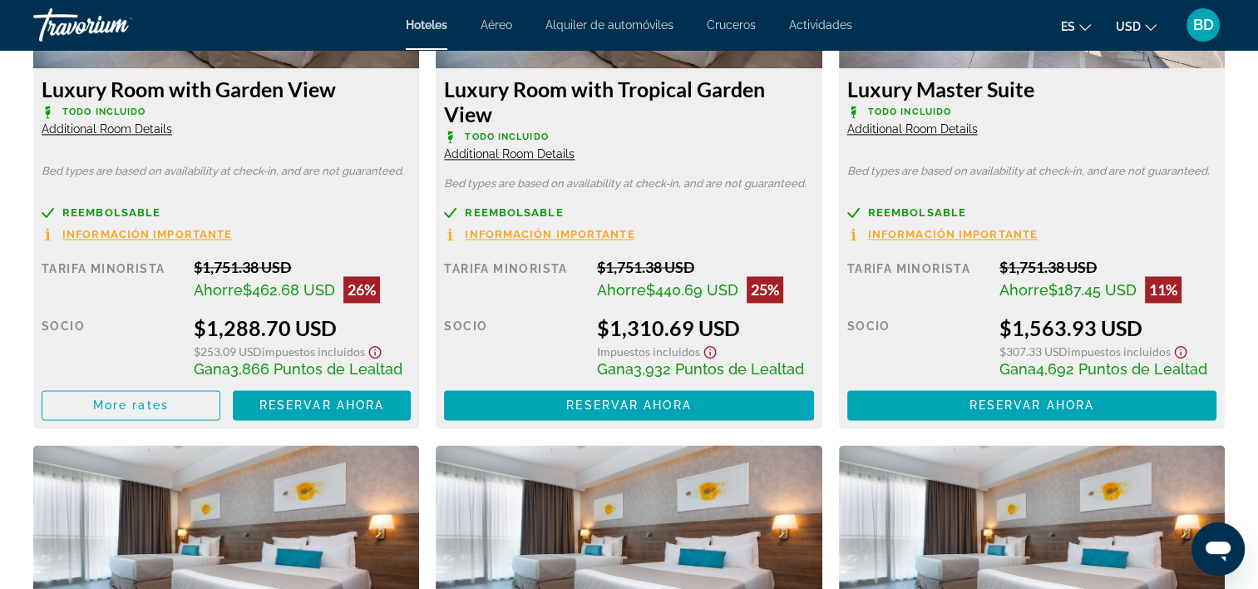
scroll to position [2495, 0]
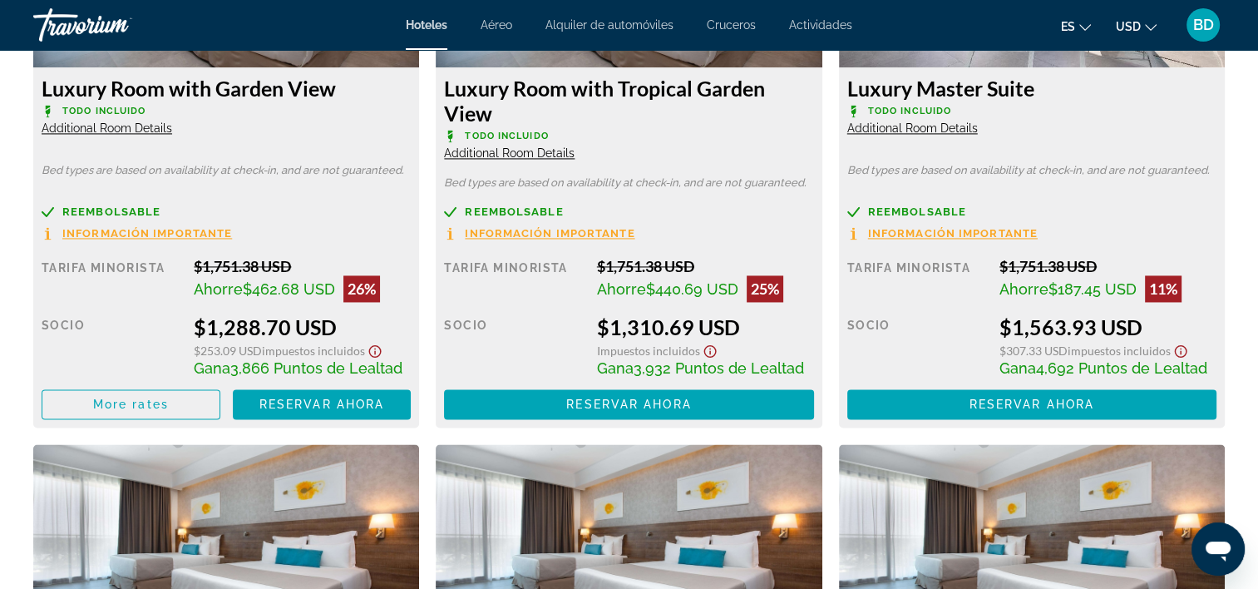
click at [376, 350] on icon "Show Taxes and Fees disclaimer" at bounding box center [375, 350] width 20 height 15
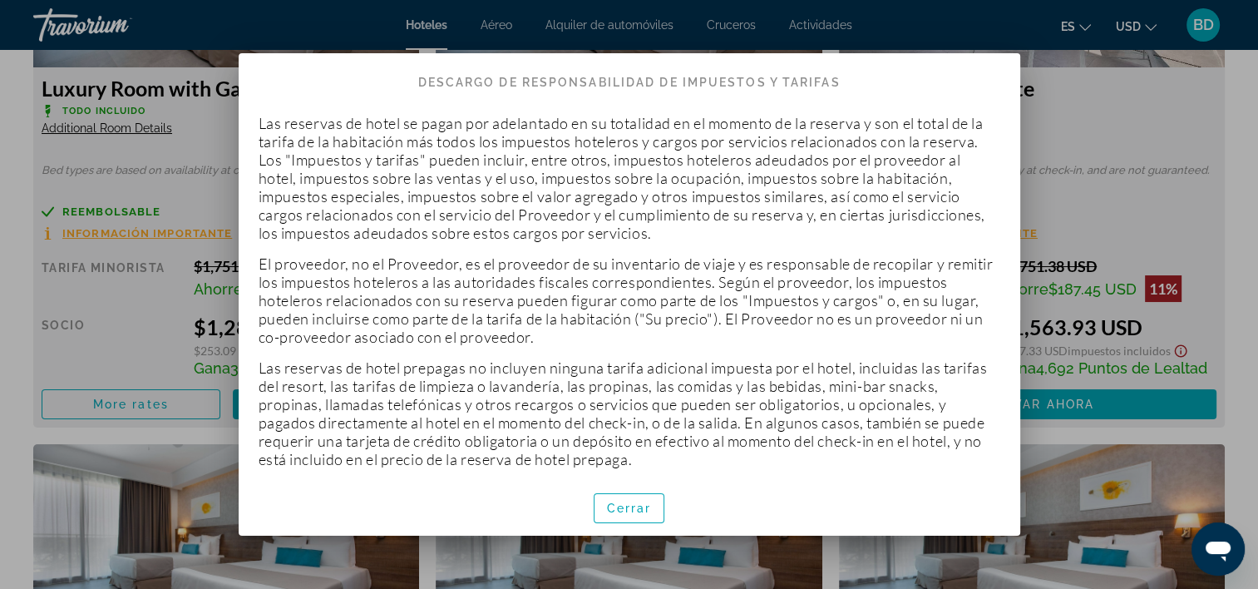
click at [626, 509] on span "Cerrar" at bounding box center [629, 507] width 45 height 13
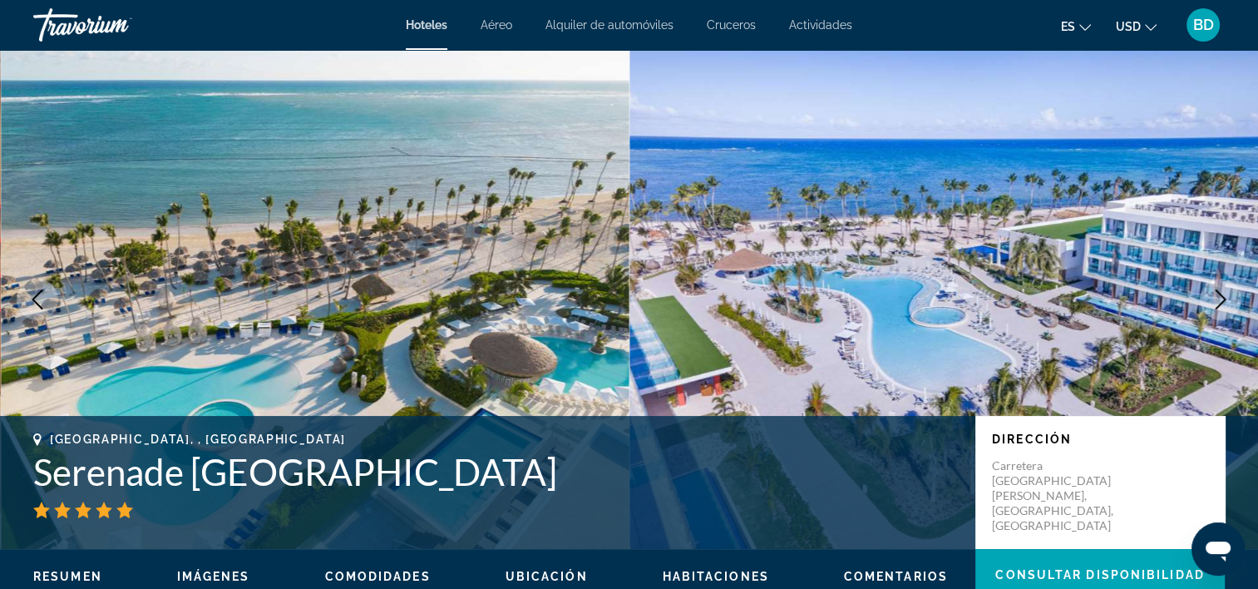
scroll to position [2495, 0]
